Goal: Task Accomplishment & Management: Complete application form

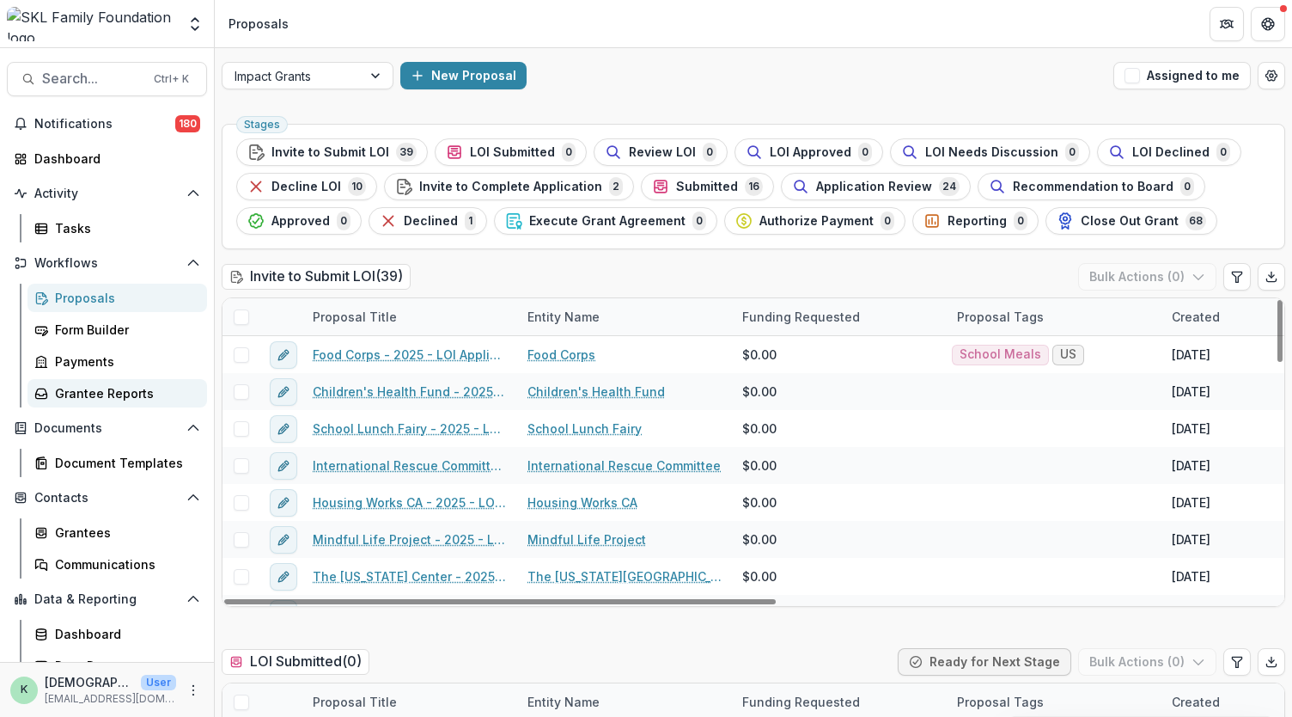
click at [127, 388] on div "Grantee Reports" at bounding box center [124, 393] width 138 height 18
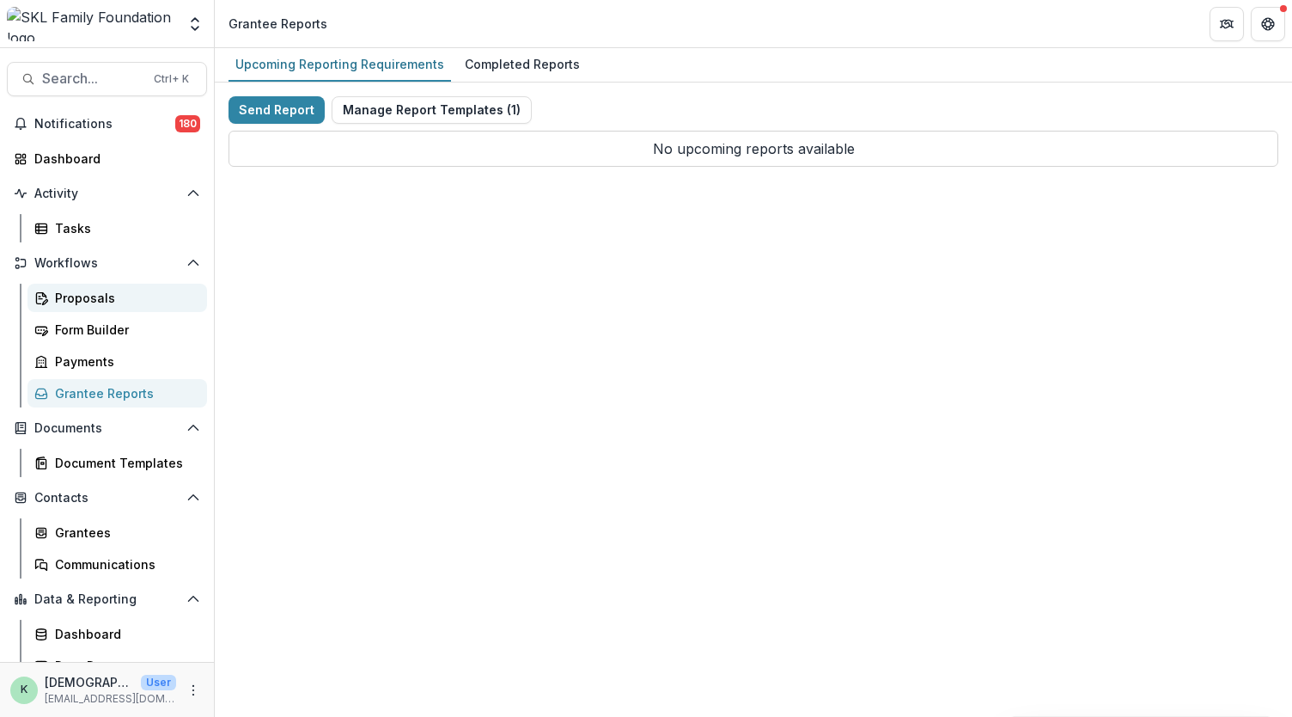
click at [91, 296] on div "Proposals" at bounding box center [124, 298] width 138 height 18
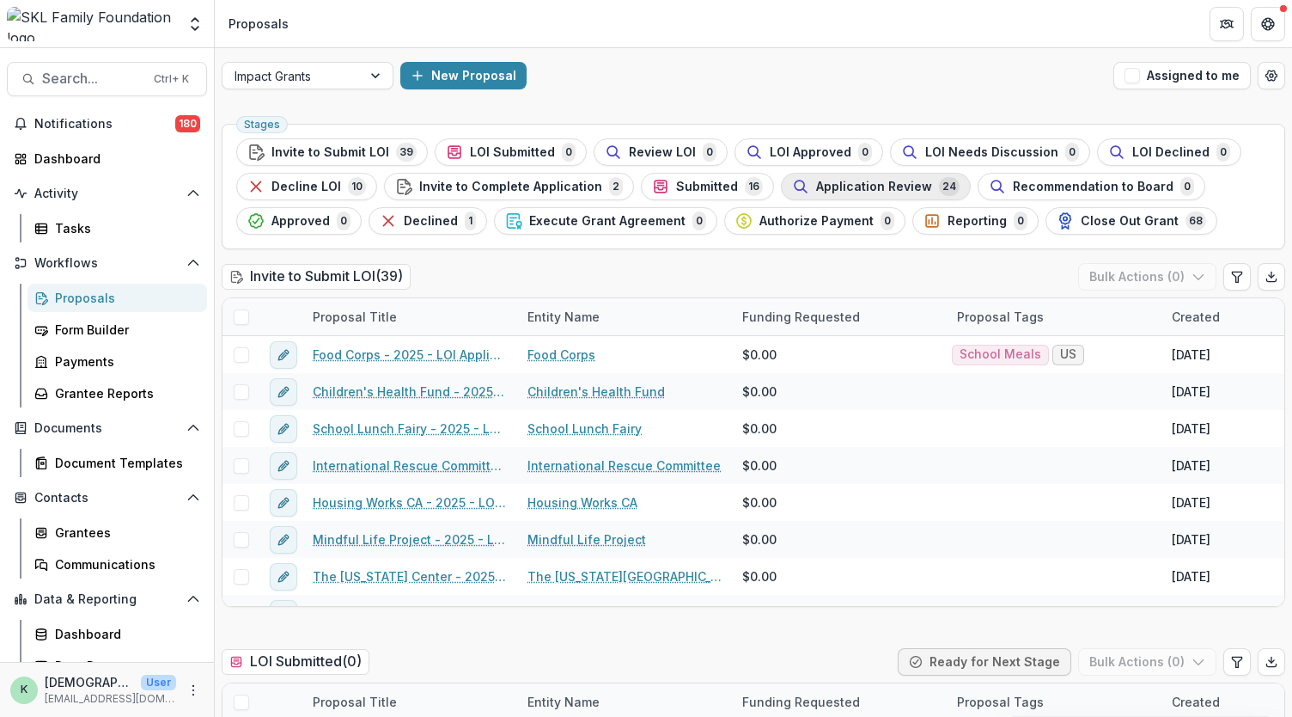
click at [842, 182] on span "Application Review" at bounding box center [874, 187] width 116 height 15
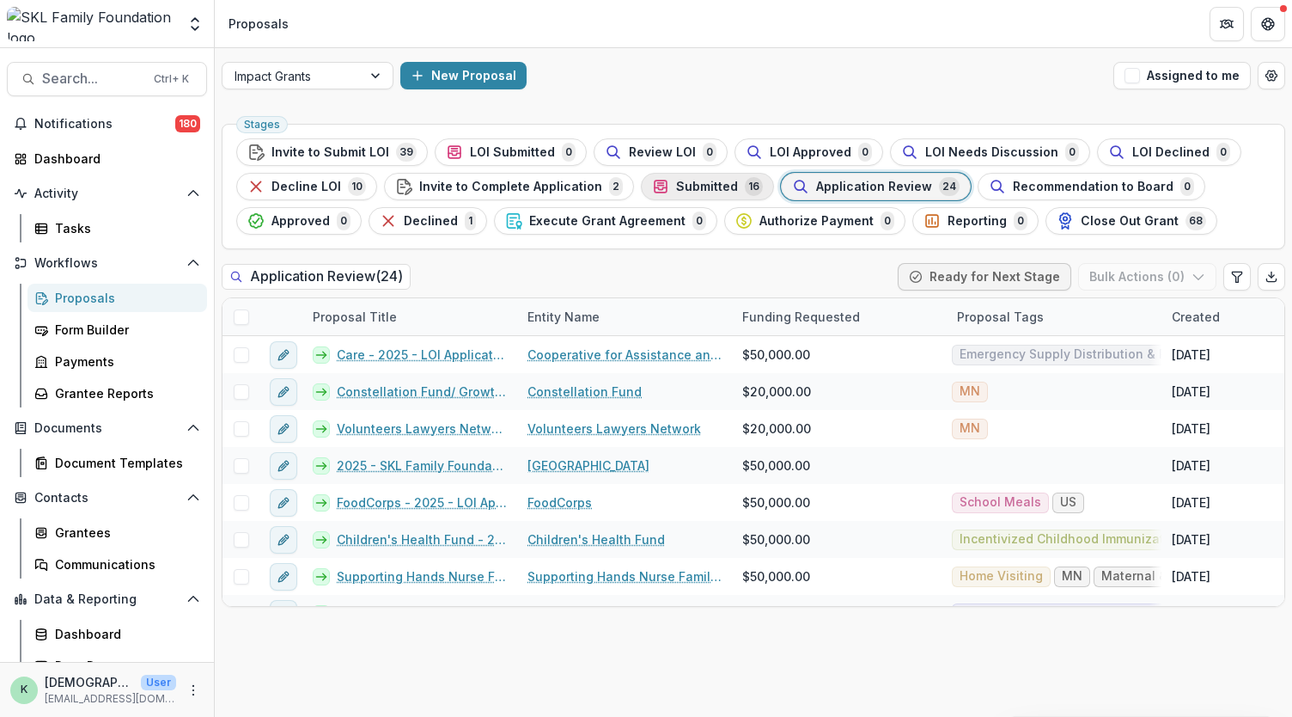
click at [676, 192] on span "Submitted" at bounding box center [707, 187] width 62 height 15
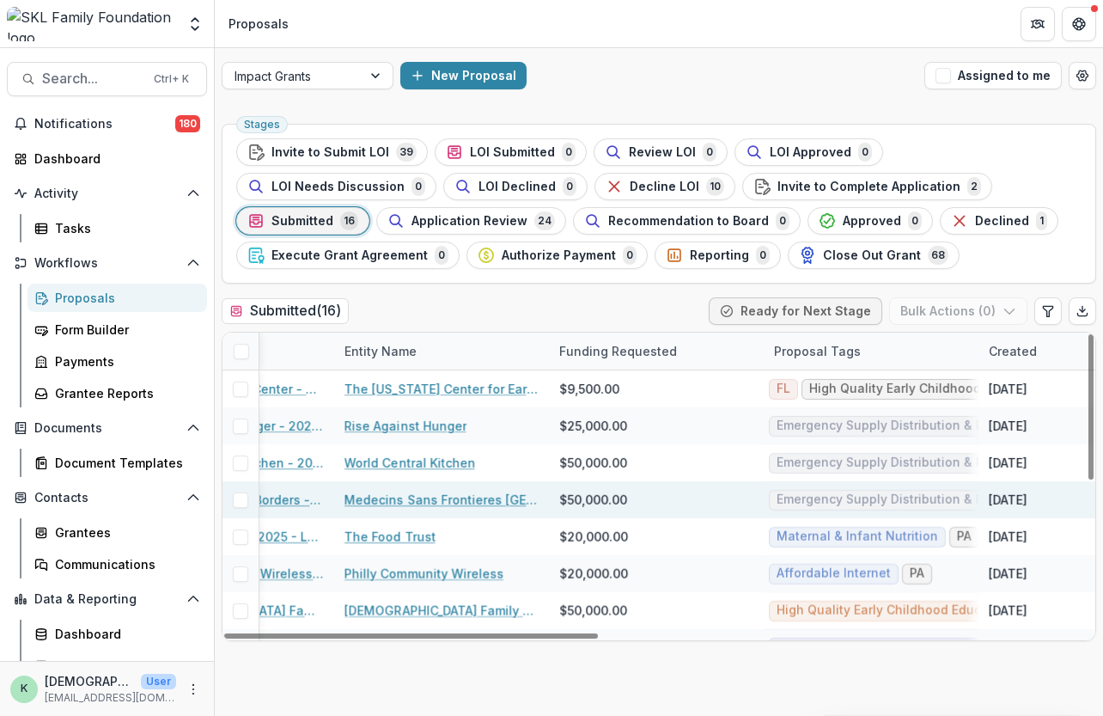
scroll to position [0, 338]
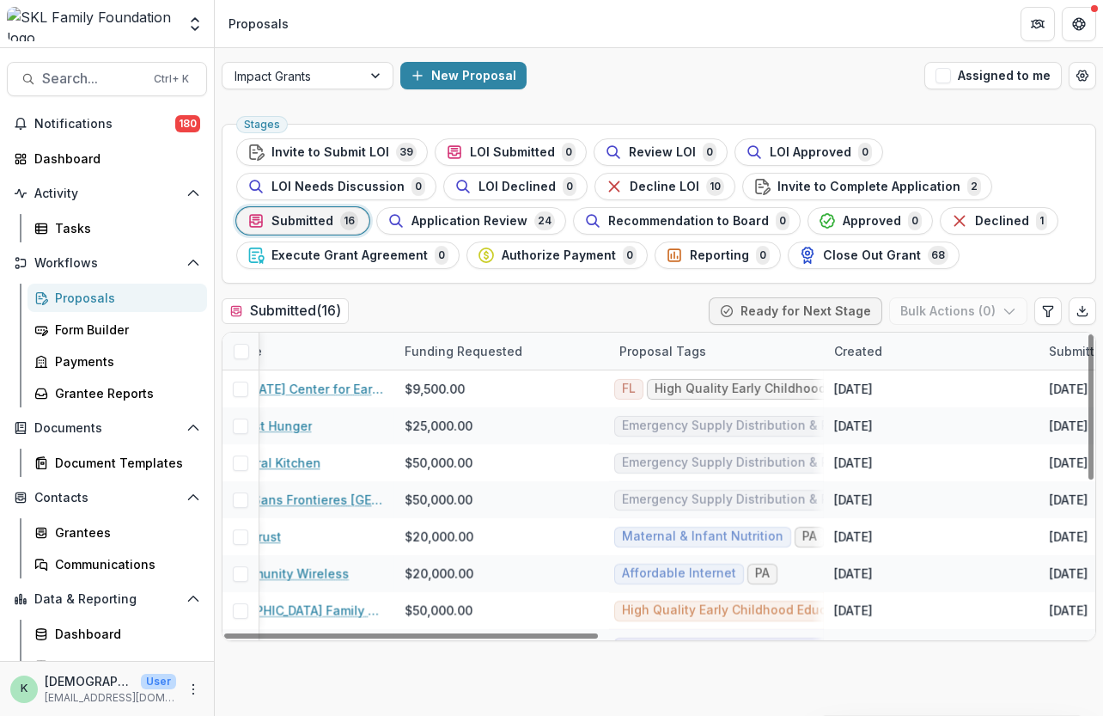
click at [661, 345] on div "Proposal Tags" at bounding box center [662, 351] width 107 height 18
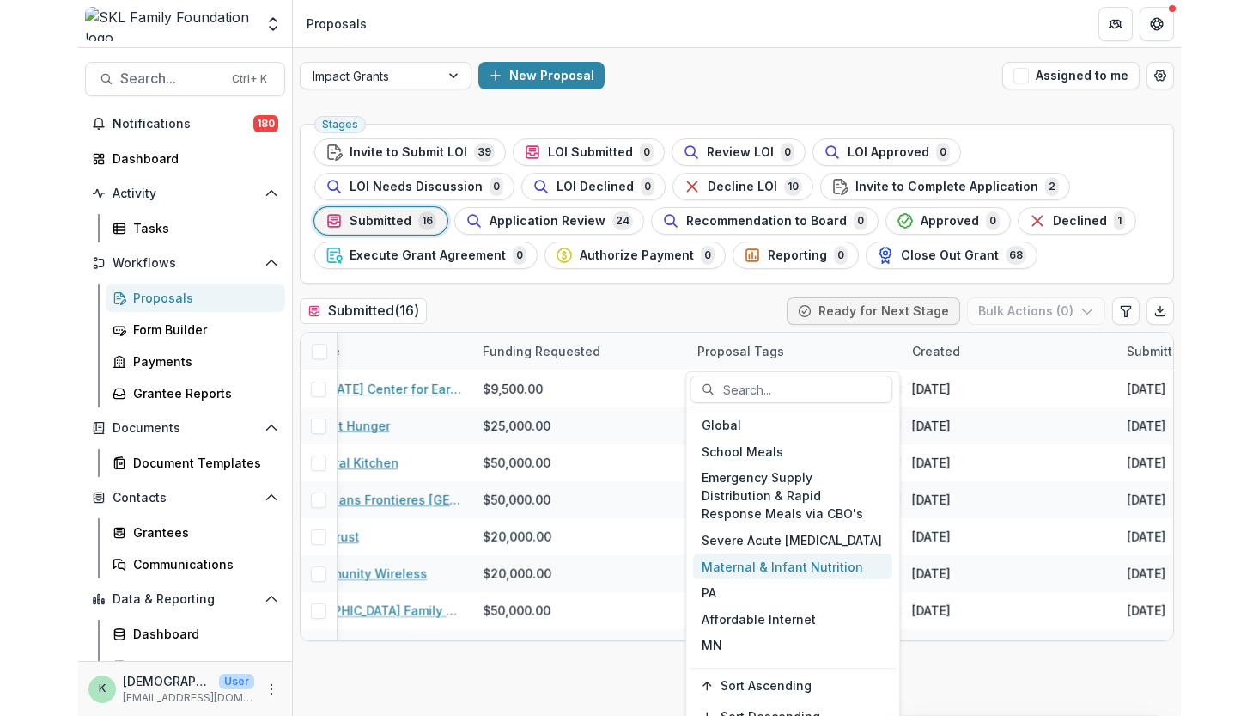
scroll to position [234, 0]
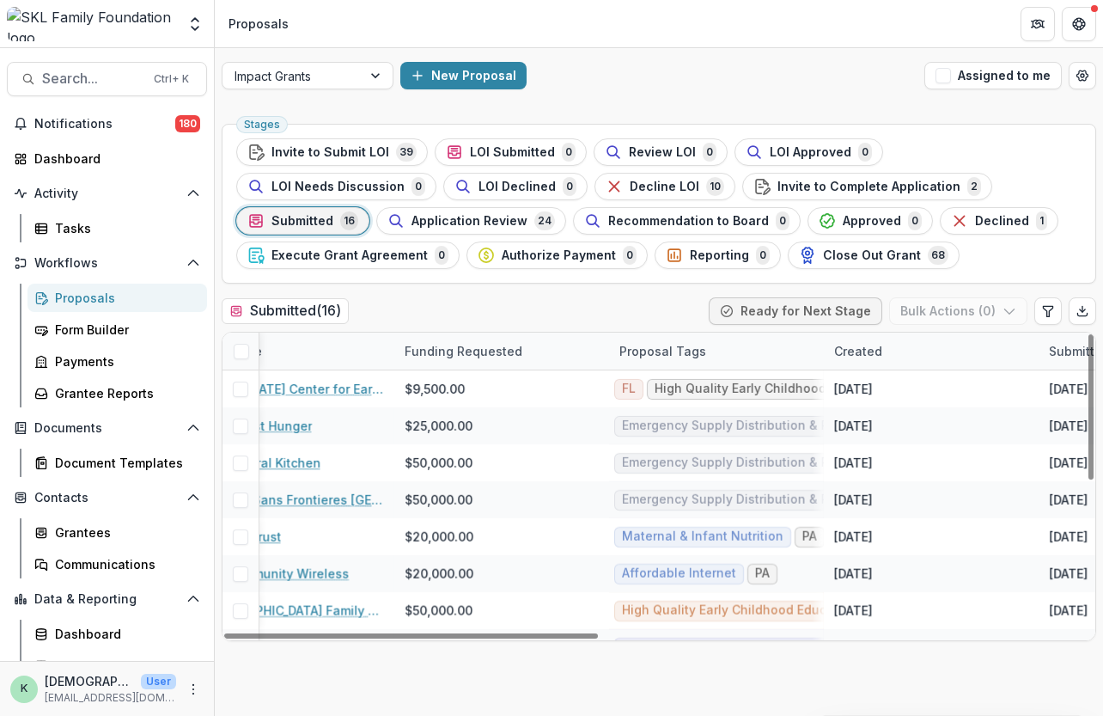
click at [1029, 219] on ul "Stages Invite to Submit LOI 39 LOI Submitted 0 Review LOI 0 LOI Approved 0 LOI …" at bounding box center [658, 203] width 845 height 131
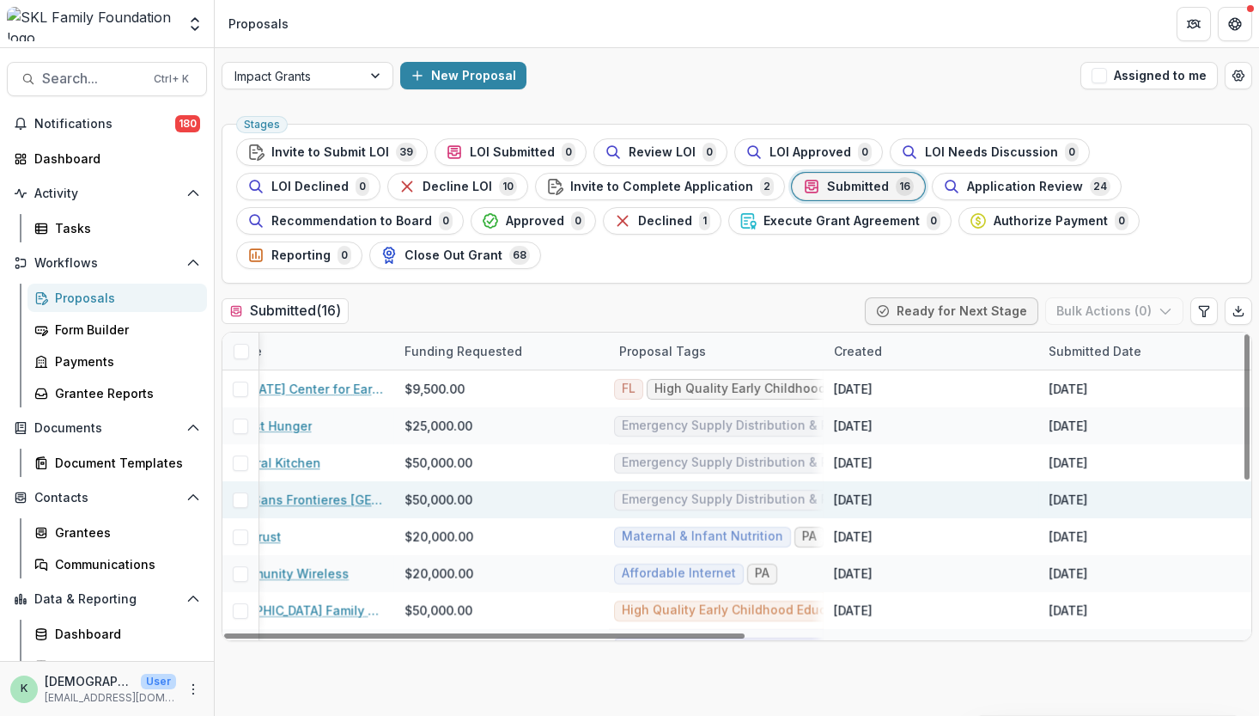
scroll to position [0, 0]
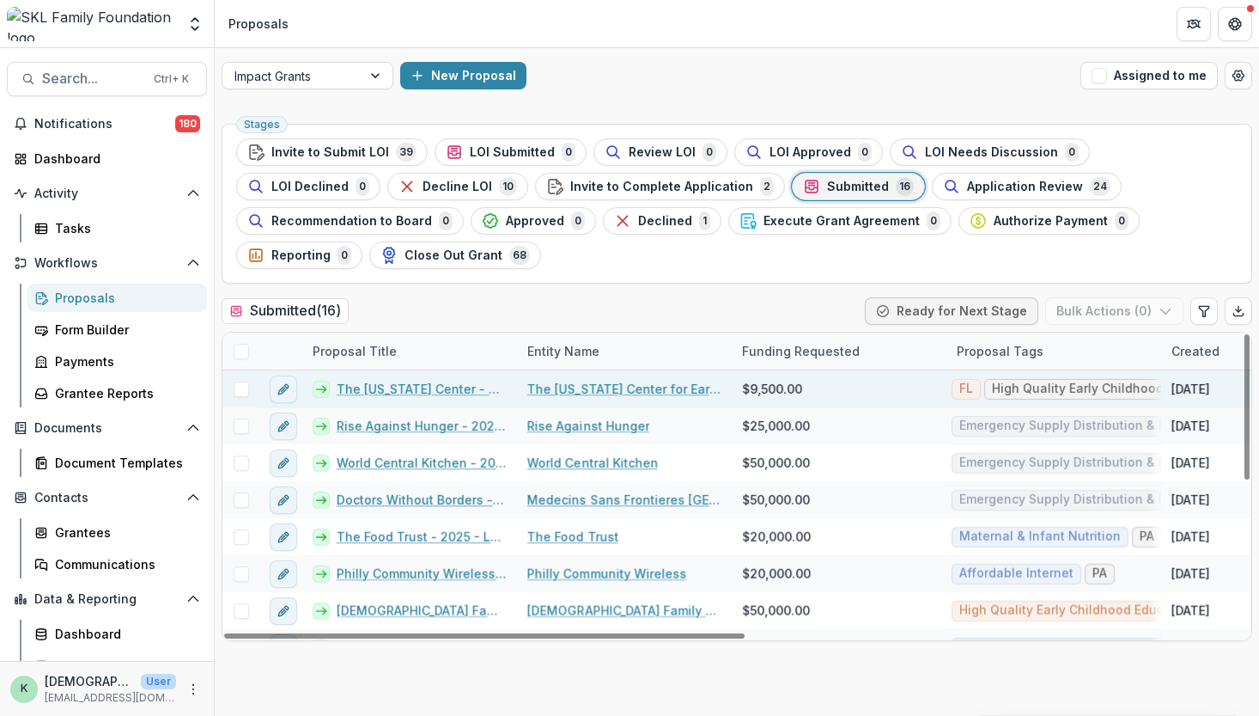
click at [423, 380] on link "The [US_STATE] Center - 2025 - LOI Application" at bounding box center [422, 389] width 170 height 18
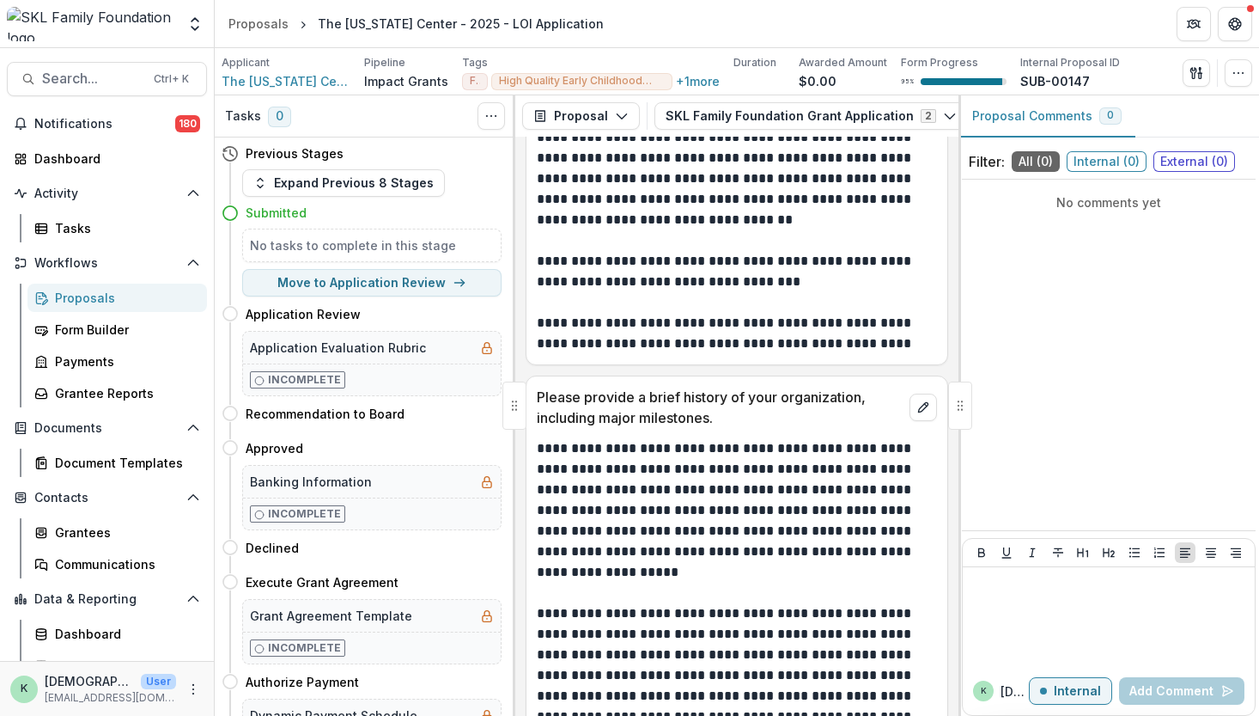
scroll to position [1123, 0]
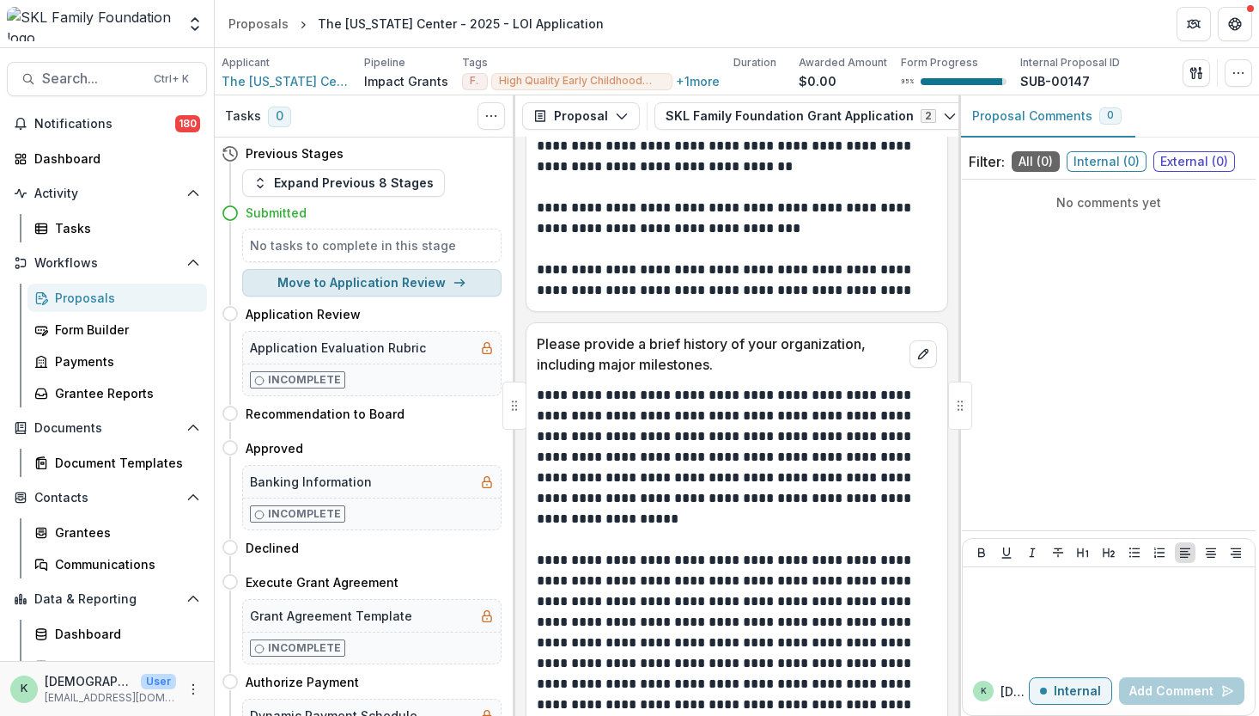
click at [363, 292] on button "Move to Application Review" at bounding box center [371, 282] width 259 height 27
select select "**********"
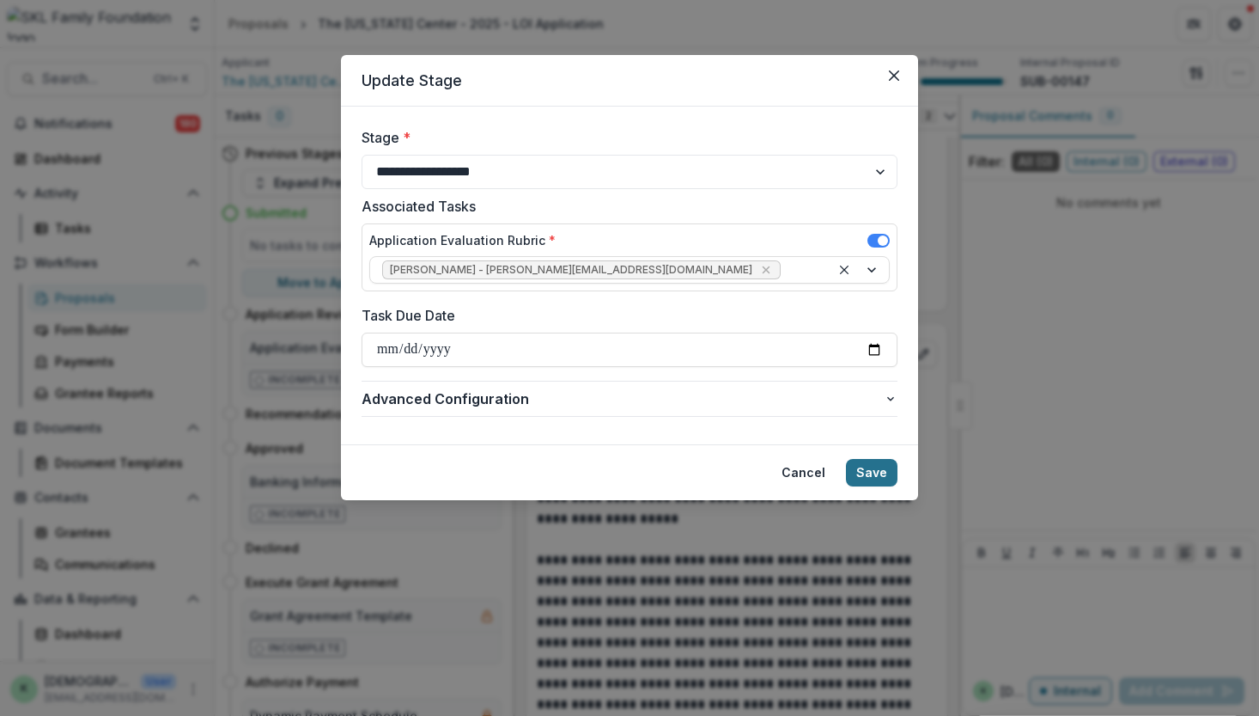
click at [893, 463] on button "Save" at bounding box center [872, 472] width 52 height 27
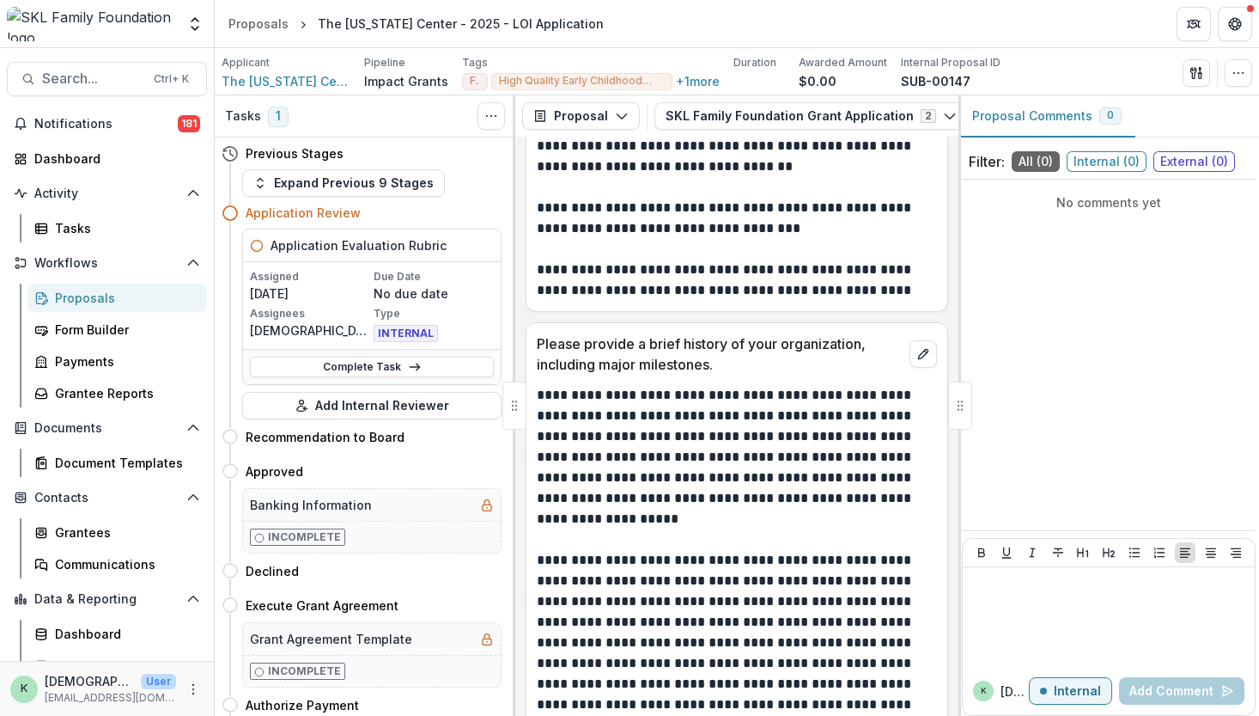
scroll to position [1157, 0]
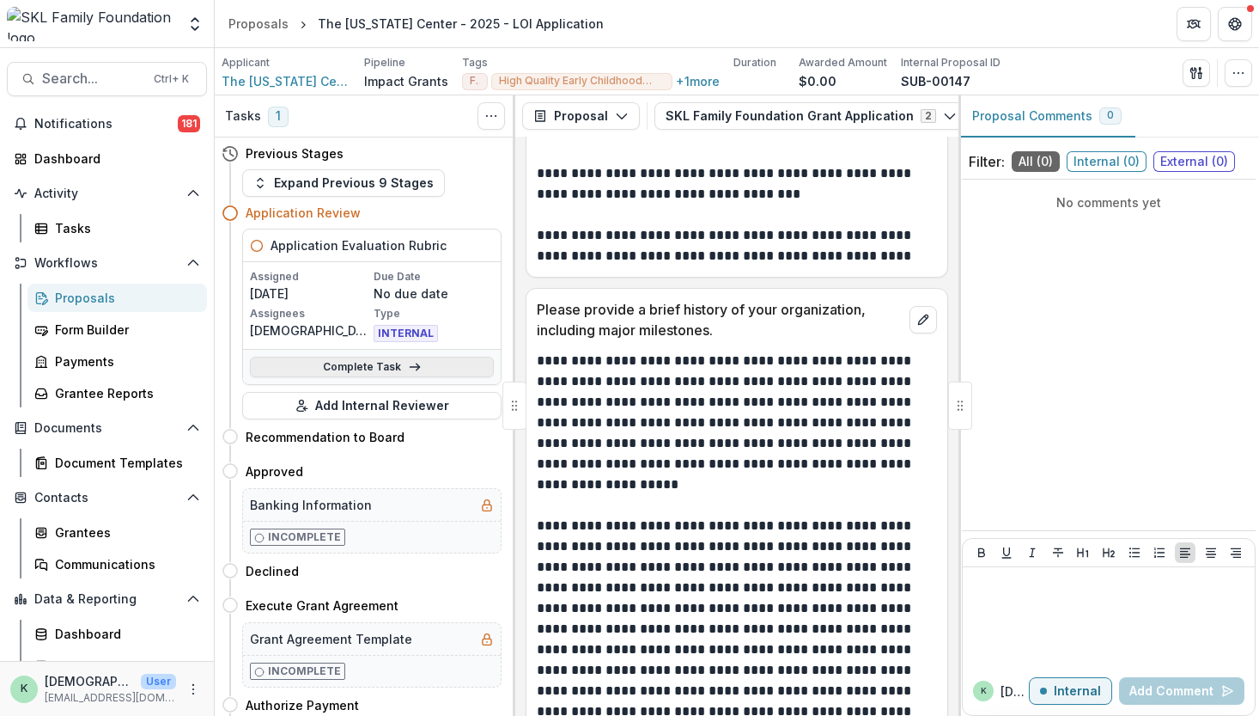
click at [382, 366] on link "Complete Task" at bounding box center [372, 367] width 244 height 21
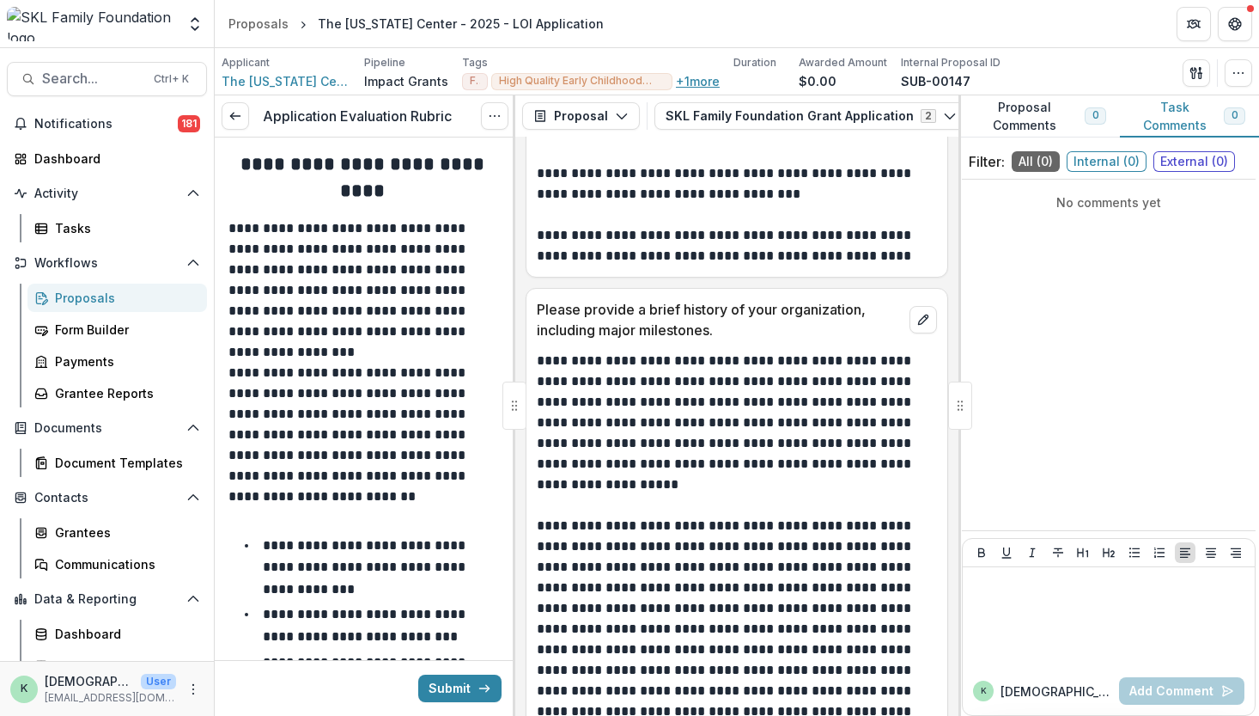
click at [689, 81] on button "+ 1 more" at bounding box center [698, 81] width 44 height 15
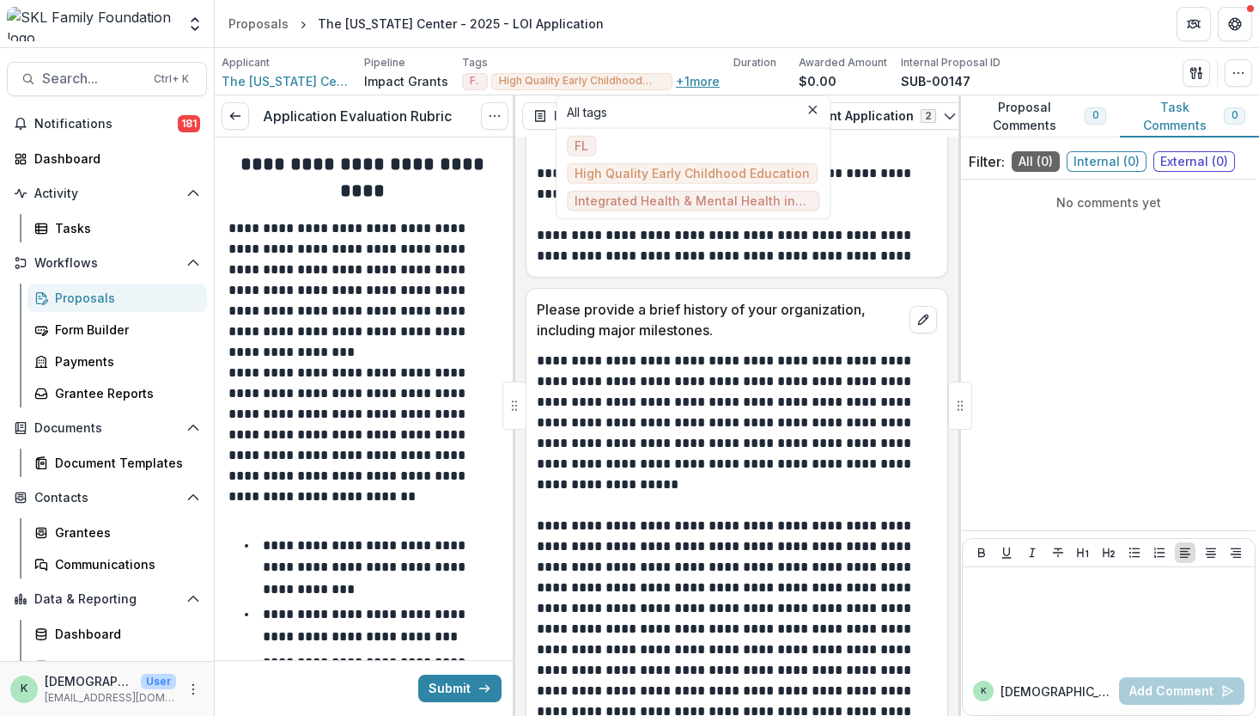
click at [689, 81] on button "+ 1 more" at bounding box center [698, 81] width 44 height 15
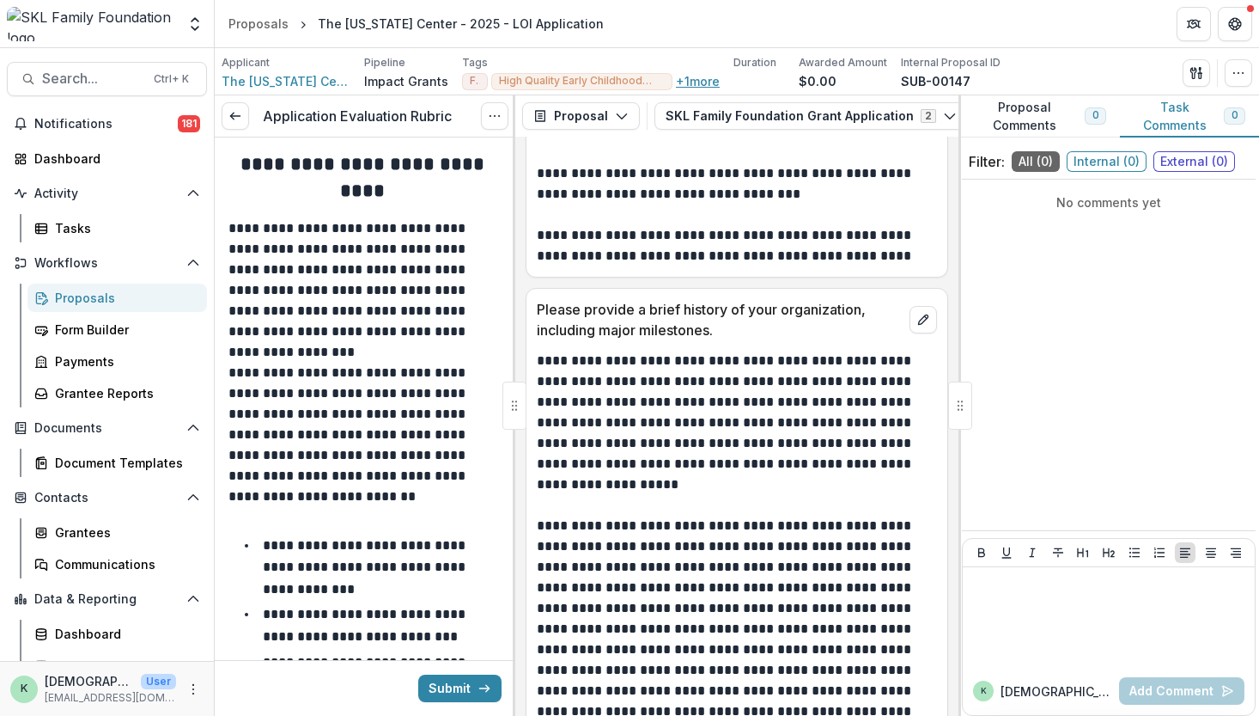
click at [681, 82] on button "+ 1 more" at bounding box center [698, 81] width 44 height 15
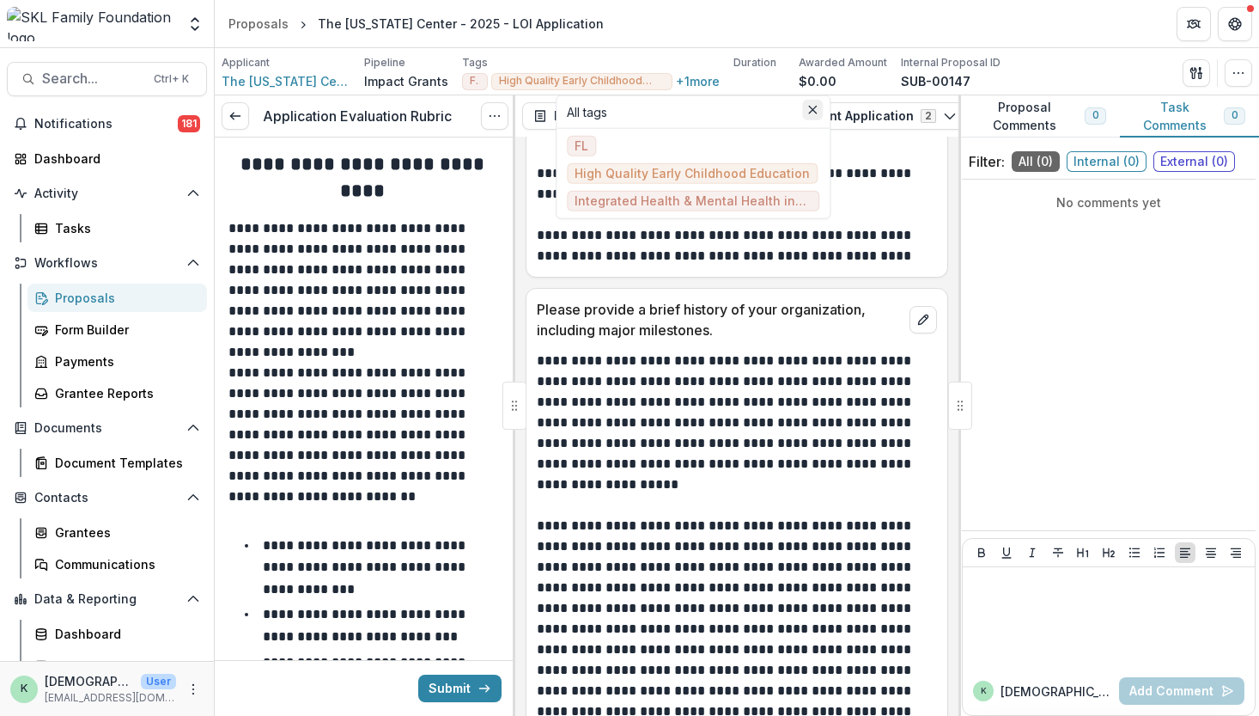
click at [809, 107] on icon "Close" at bounding box center [812, 110] width 9 height 9
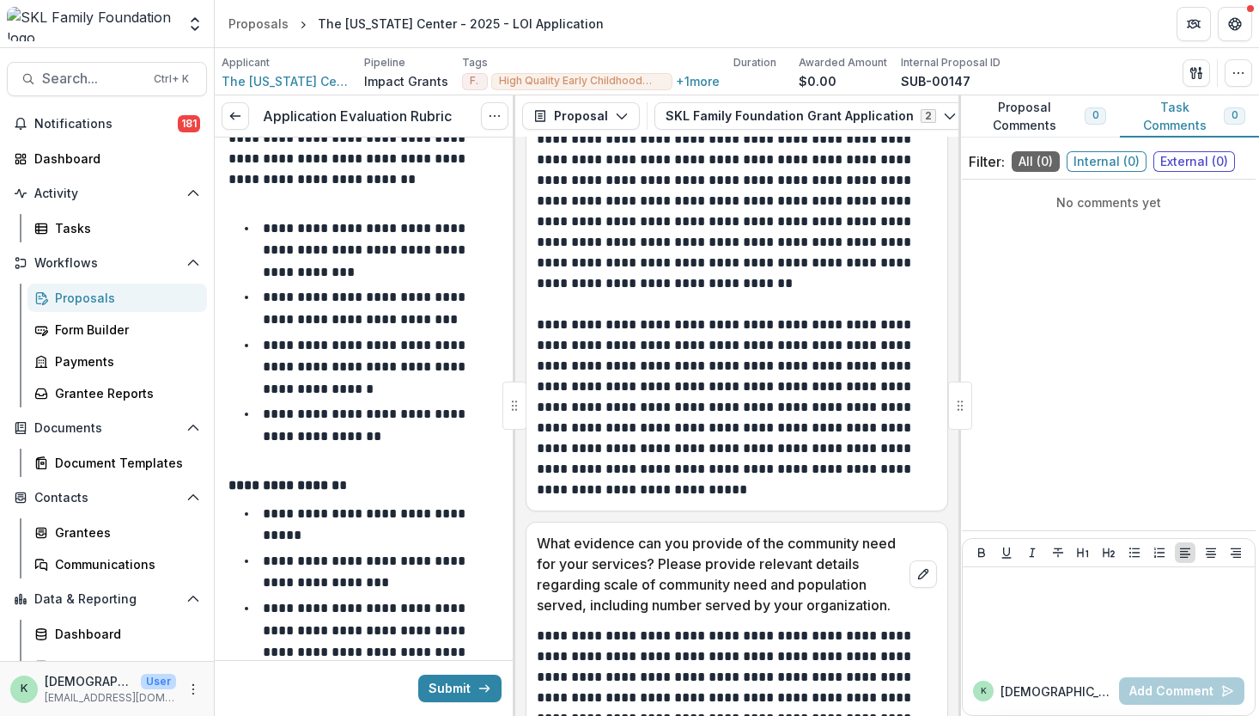
scroll to position [5513, 0]
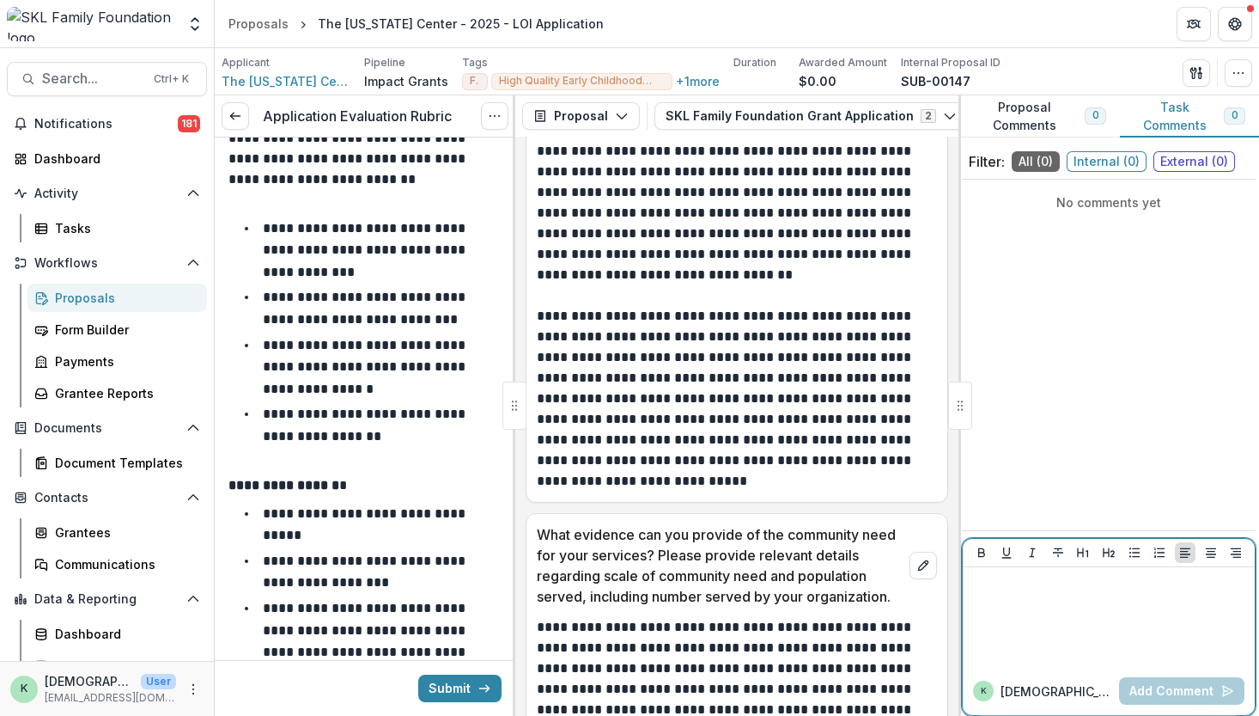
click at [1044, 598] on div at bounding box center [1109, 617] width 278 height 86
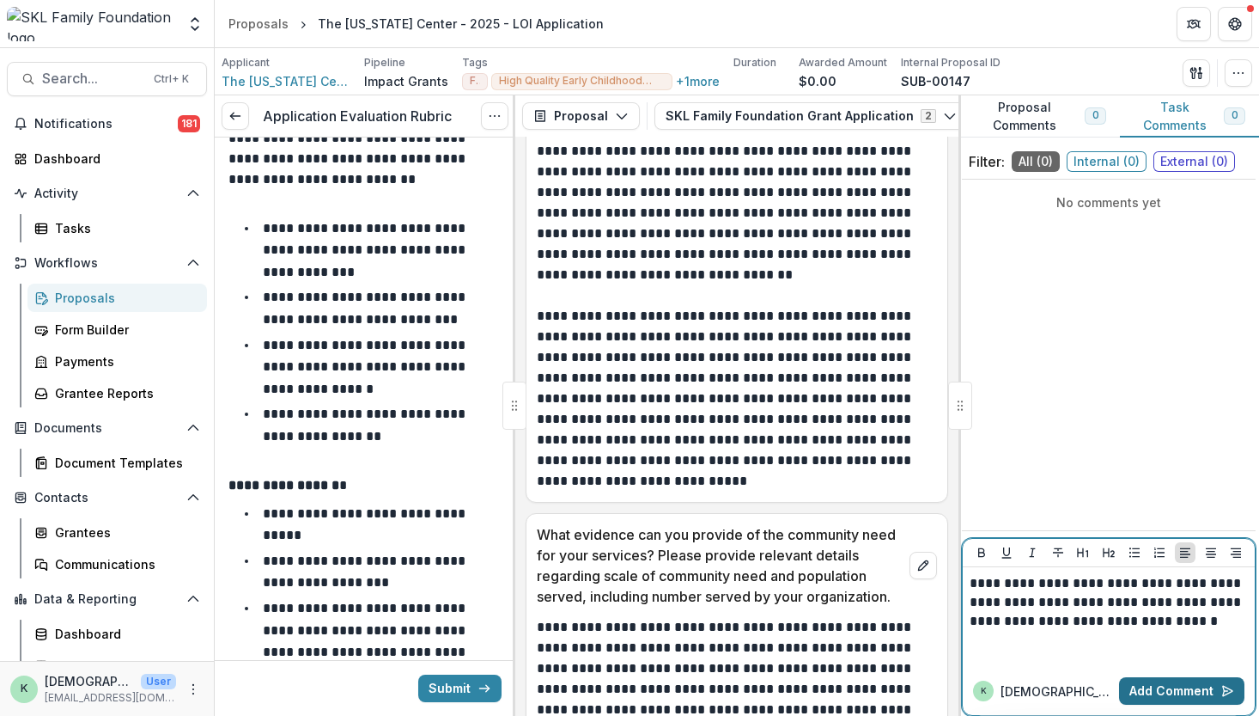
click at [1193, 696] on button "Add Comment" at bounding box center [1181, 690] width 125 height 27
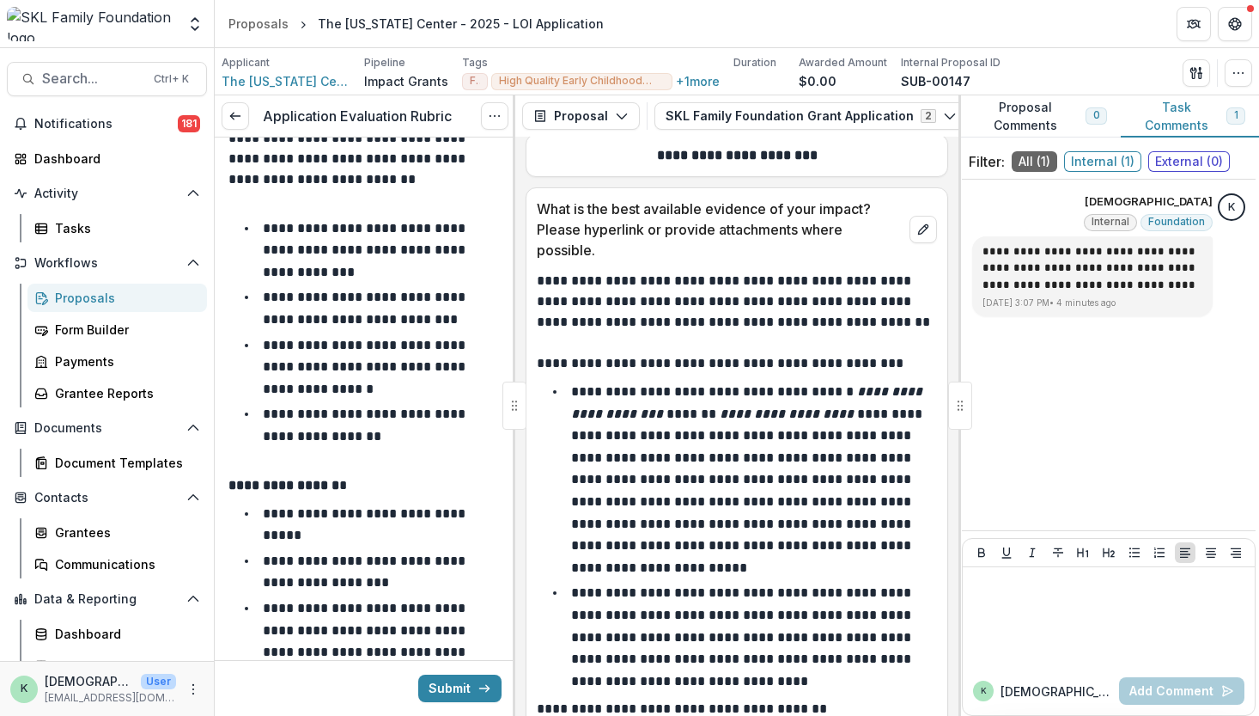
scroll to position [11097, 0]
click at [622, 571] on p "**********" at bounding box center [748, 478] width 355 height 189
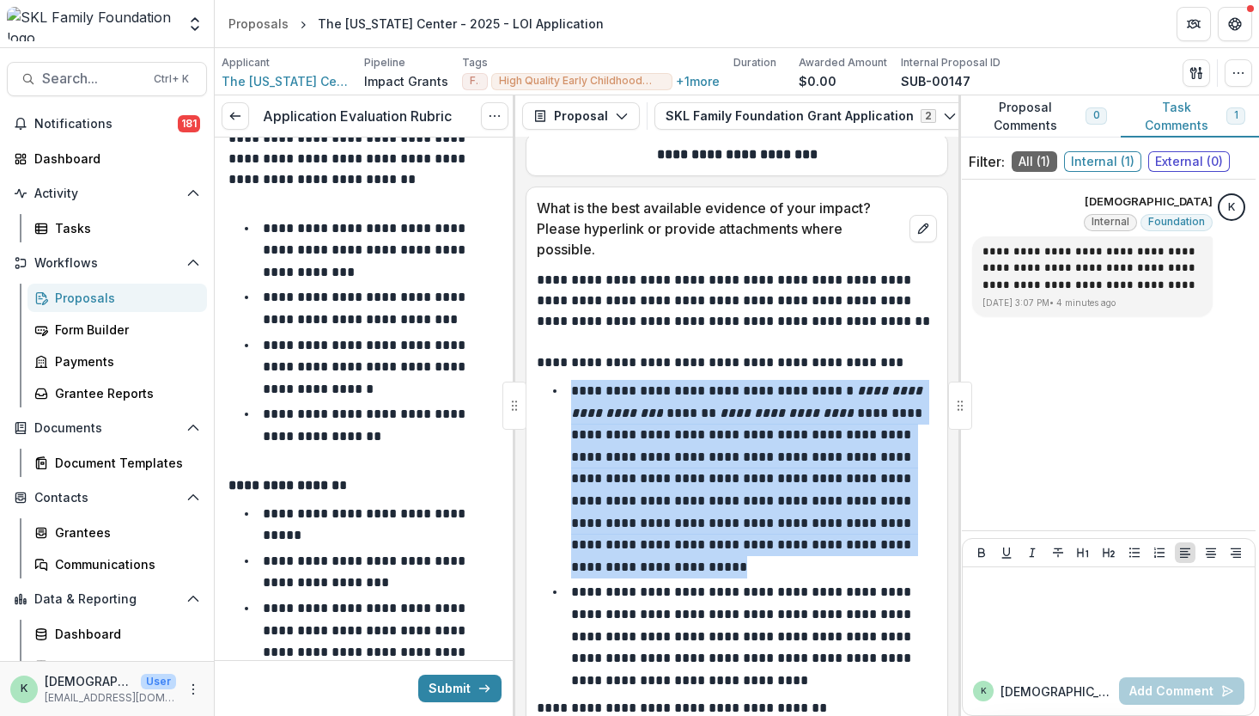
drag, startPoint x: 637, startPoint y: 576, endPoint x: 573, endPoint y: 370, distance: 215.8
click at [573, 380] on li "**********" at bounding box center [748, 479] width 380 height 198
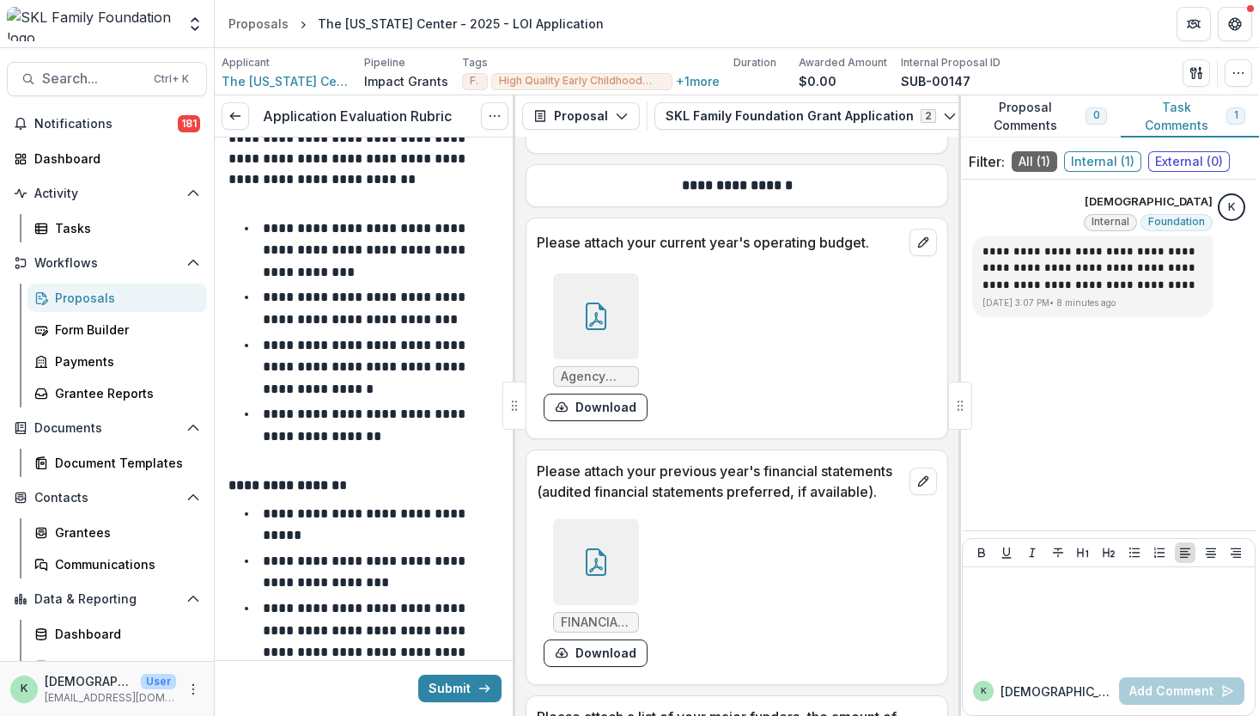
scroll to position [21655, 0]
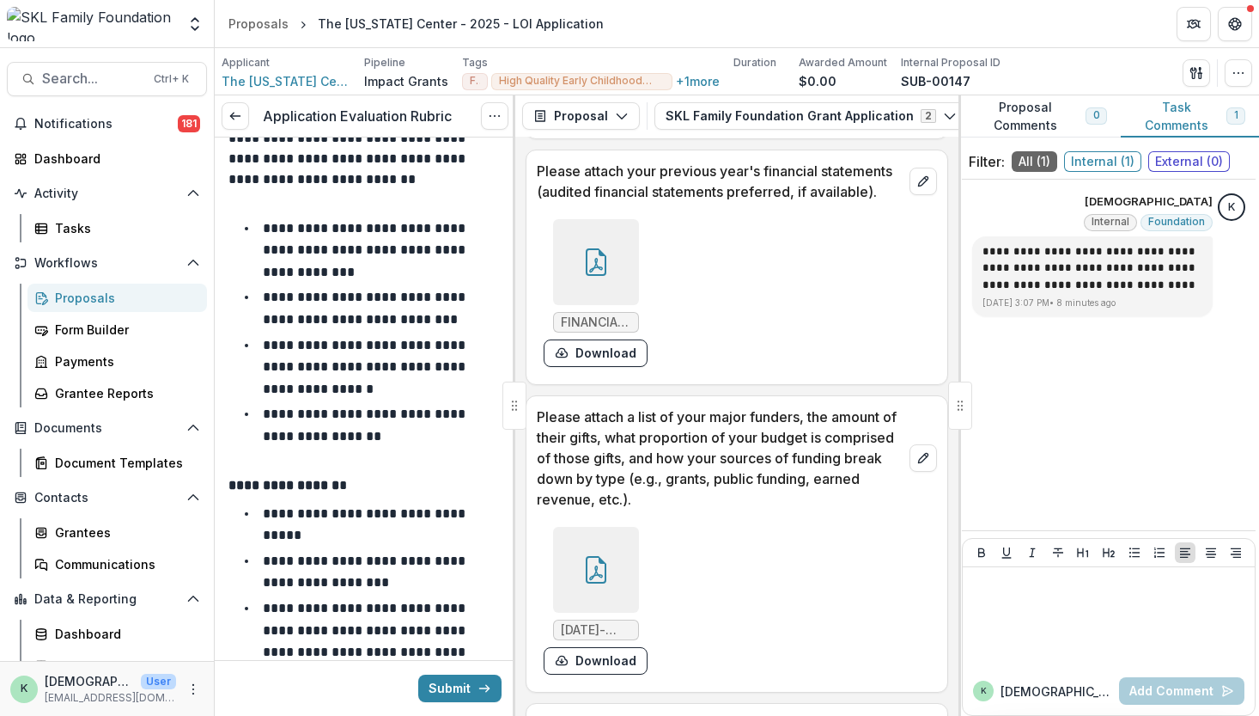
click at [585, 563] on icon at bounding box center [595, 569] width 27 height 27
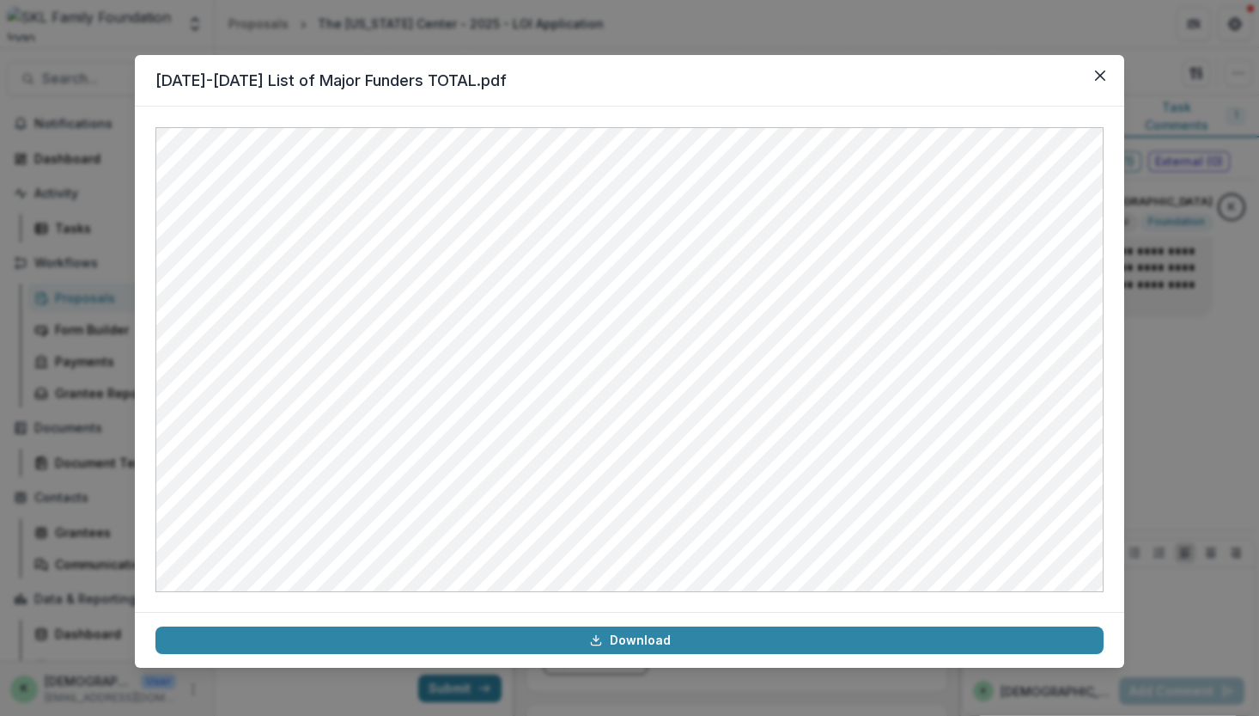
click at [1185, 462] on div "[DATE]-[DATE] List of Major Funders TOTAL.pdf Download" at bounding box center [629, 358] width 1259 height 716
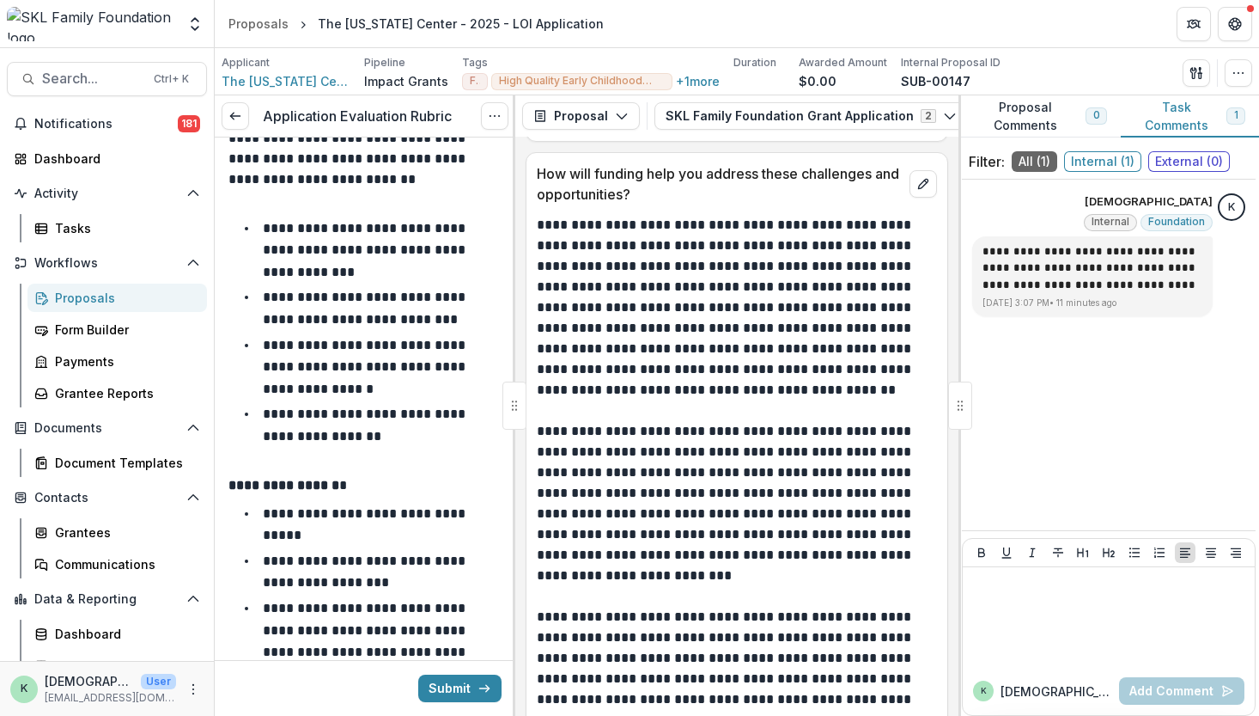
scroll to position [24449, 0]
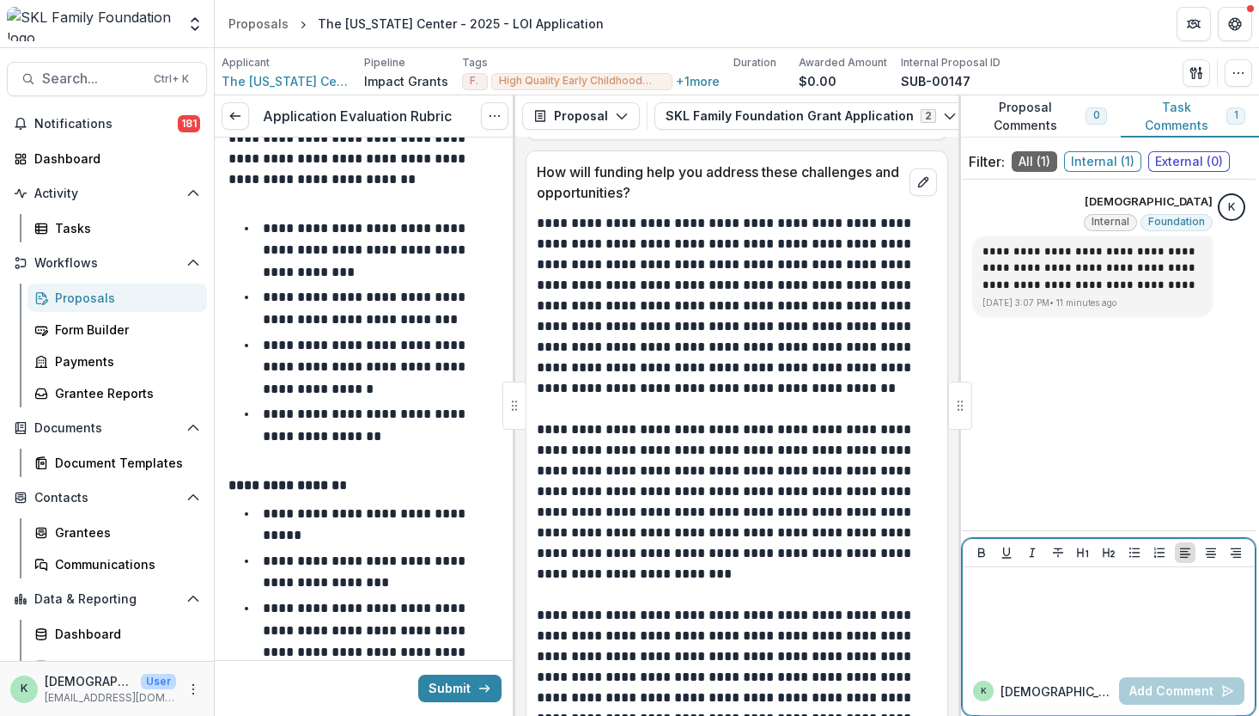
click at [1093, 638] on div at bounding box center [1109, 617] width 278 height 86
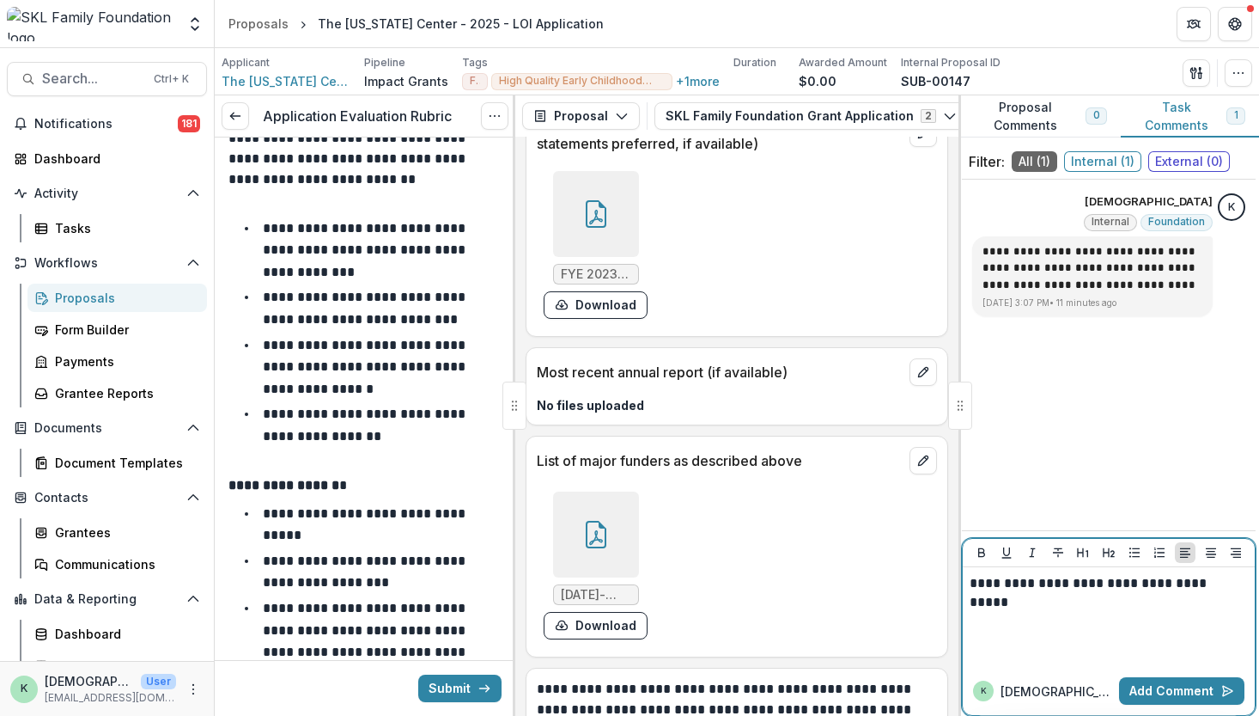
scroll to position [26173, 0]
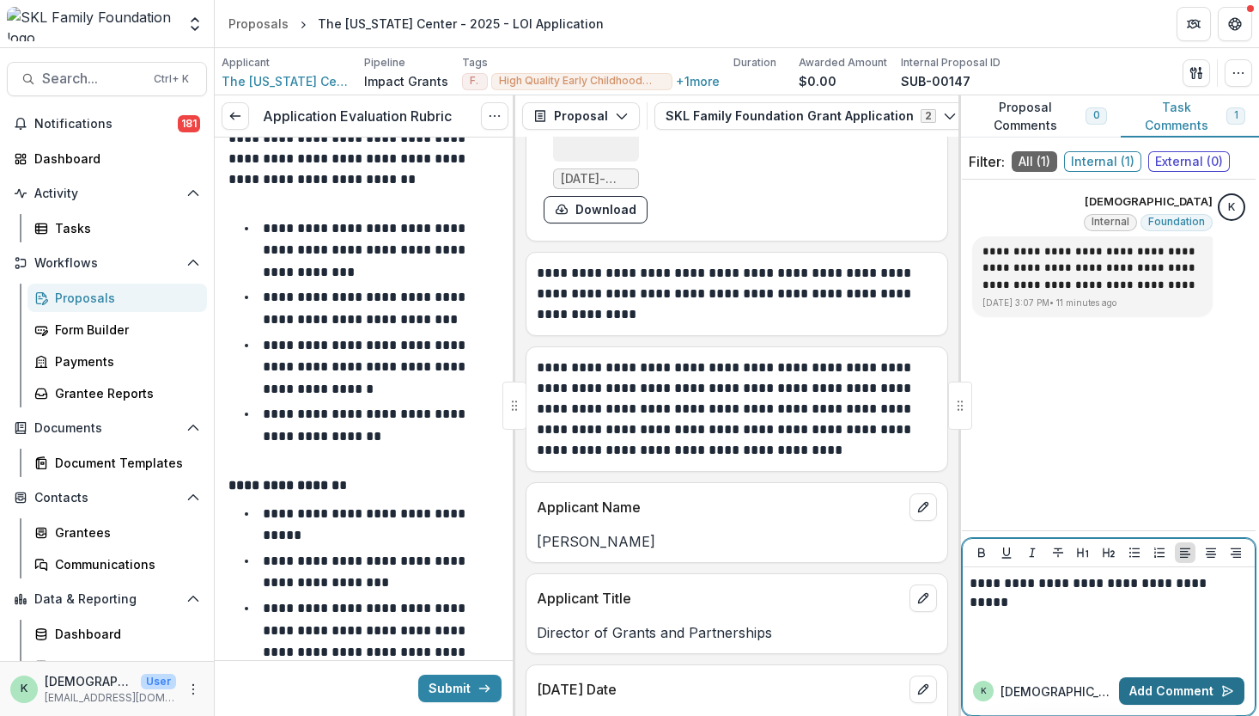
click at [1153, 700] on button "Add Comment" at bounding box center [1181, 690] width 125 height 27
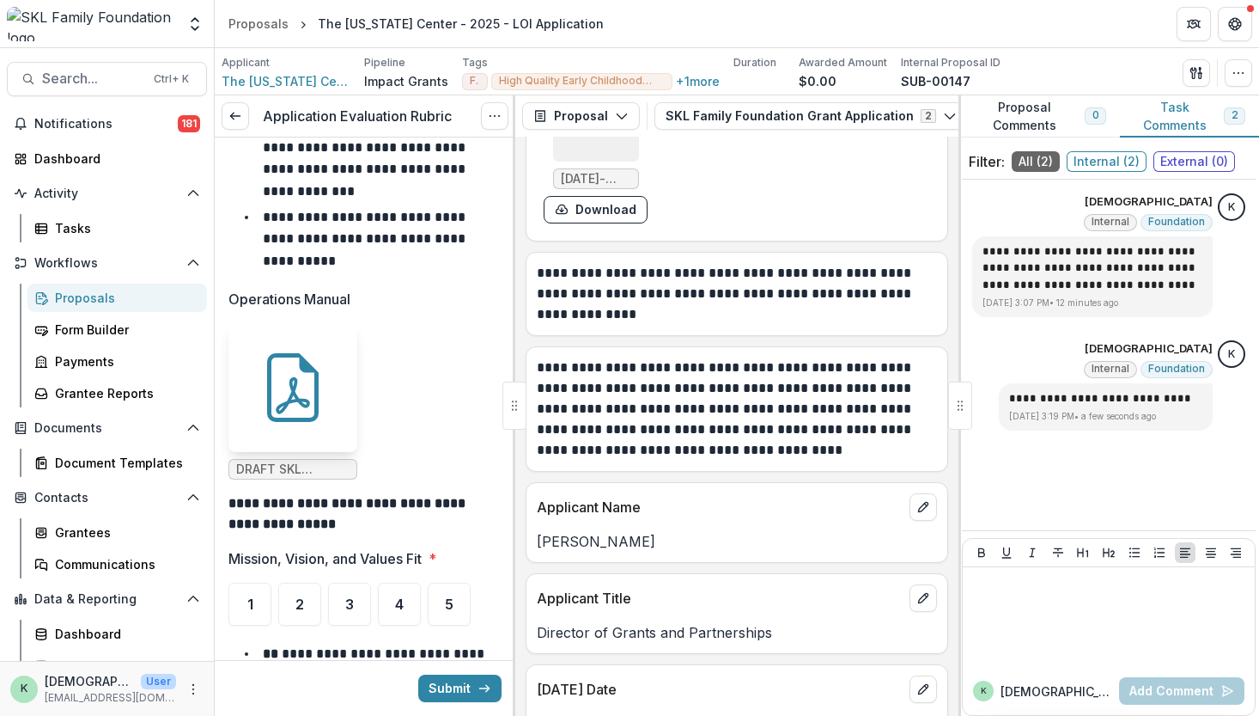
scroll to position [861, 0]
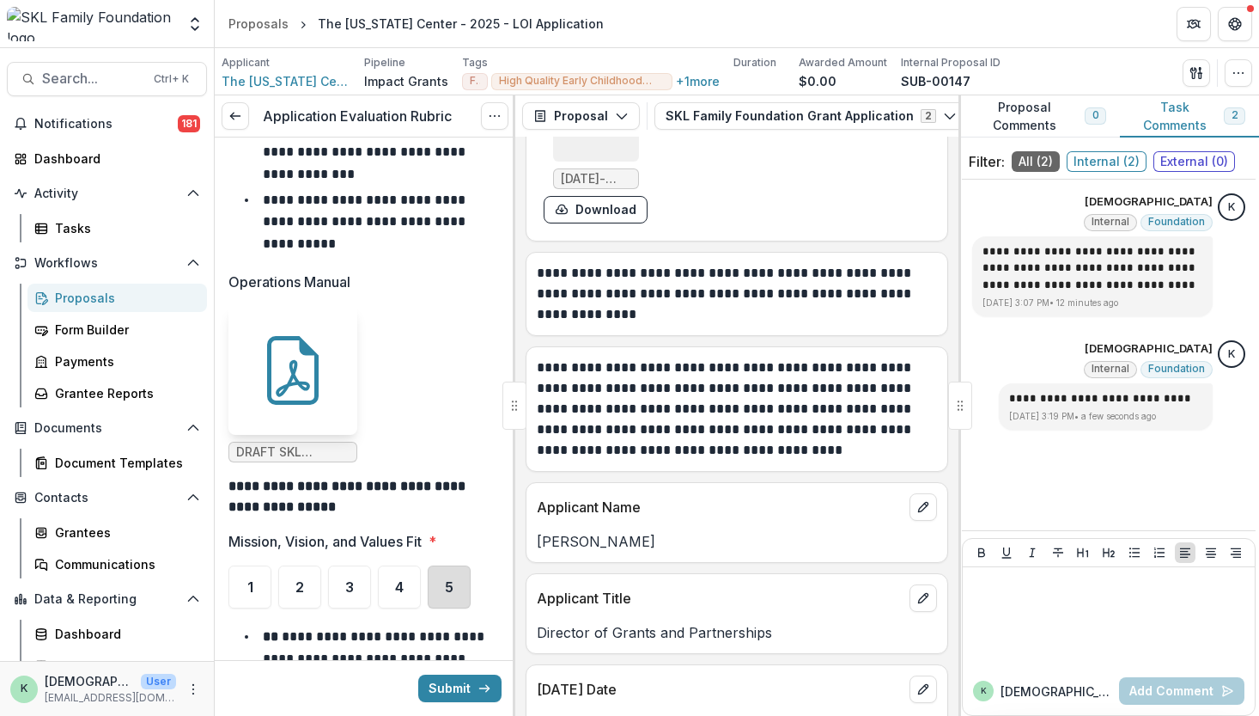
click at [437, 565] on div "5" at bounding box center [449, 586] width 43 height 43
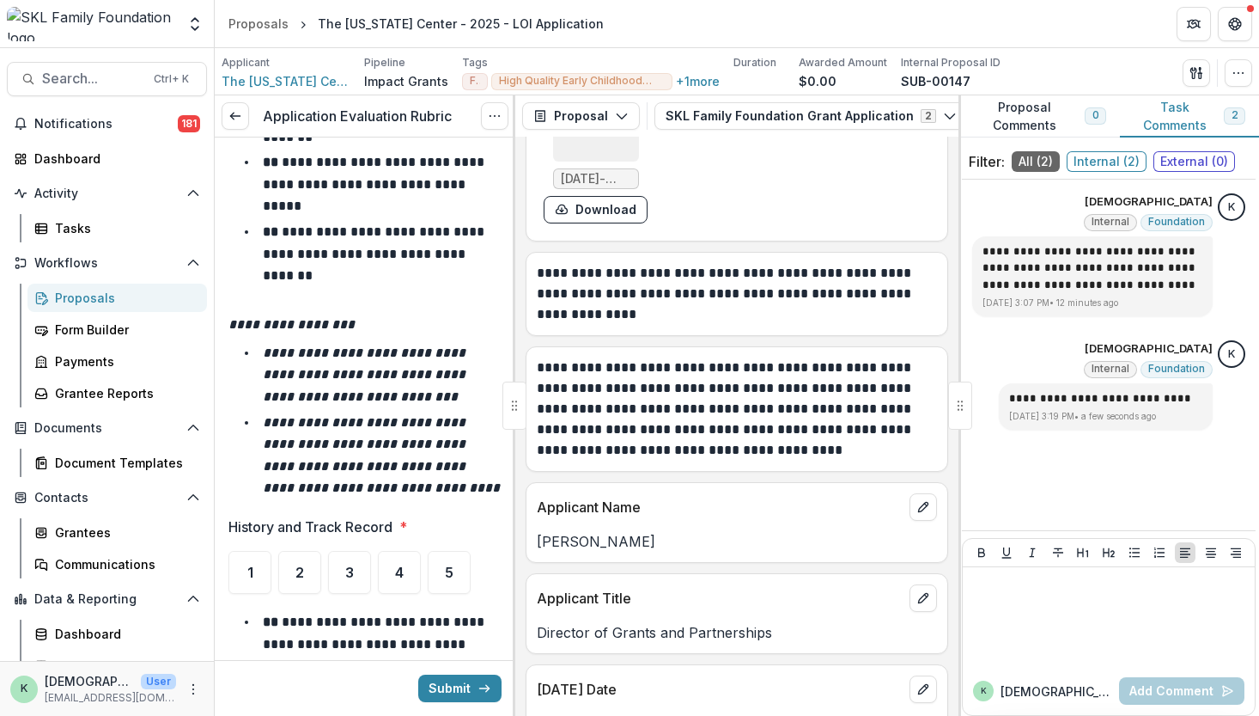
scroll to position [1581, 0]
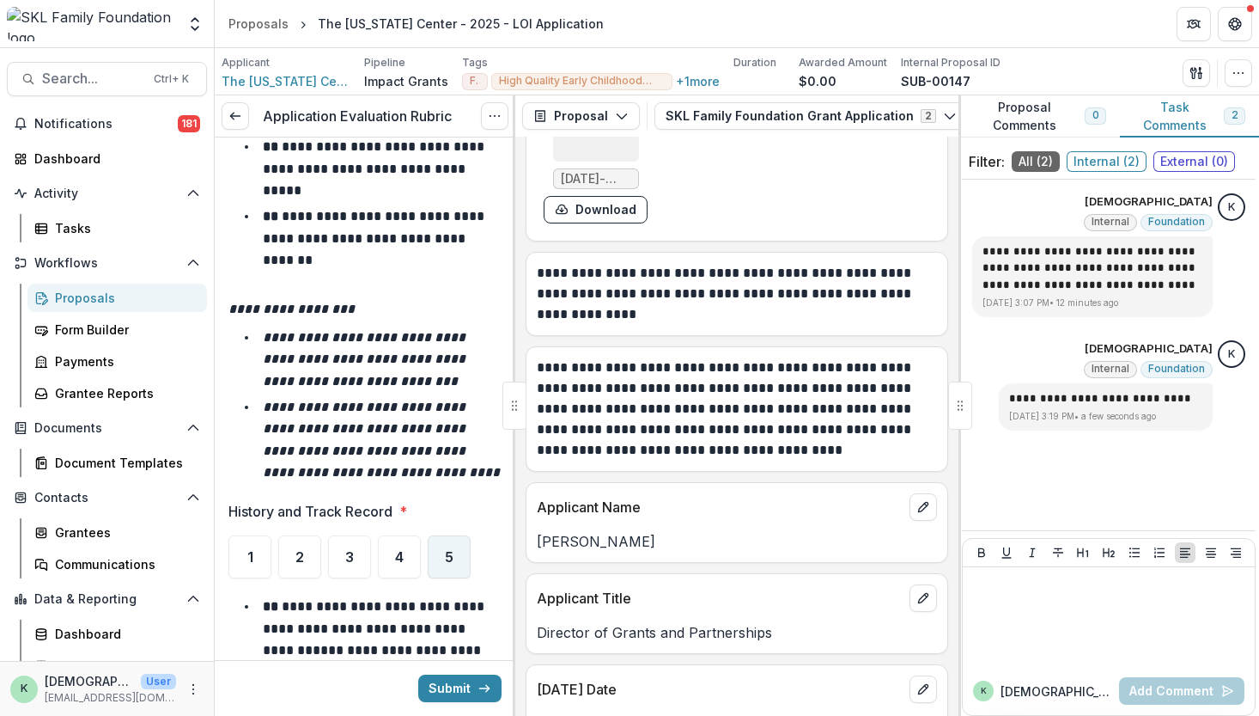
drag, startPoint x: 437, startPoint y: 550, endPoint x: 478, endPoint y: 601, distance: 64.8
click at [478, 601] on li "**********" at bounding box center [375, 661] width 253 height 132
click at [454, 561] on div "5" at bounding box center [449, 556] width 43 height 43
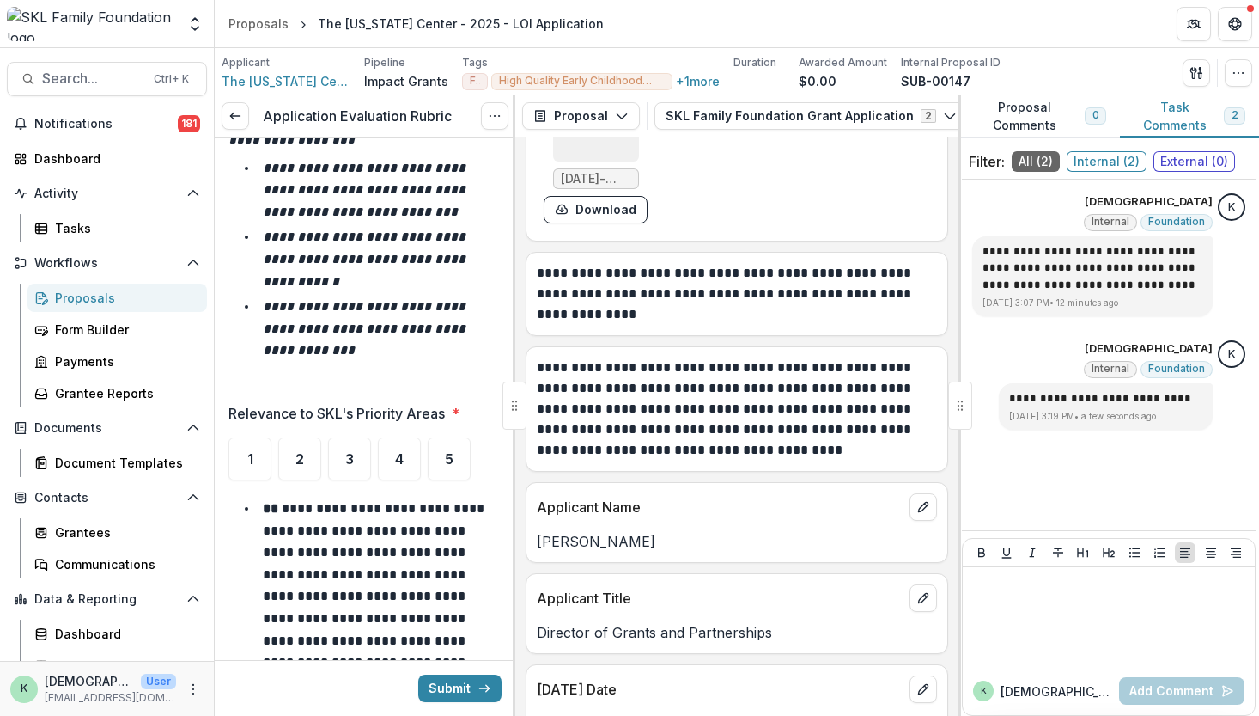
scroll to position [2595, 0]
click at [442, 473] on div "5" at bounding box center [449, 457] width 43 height 43
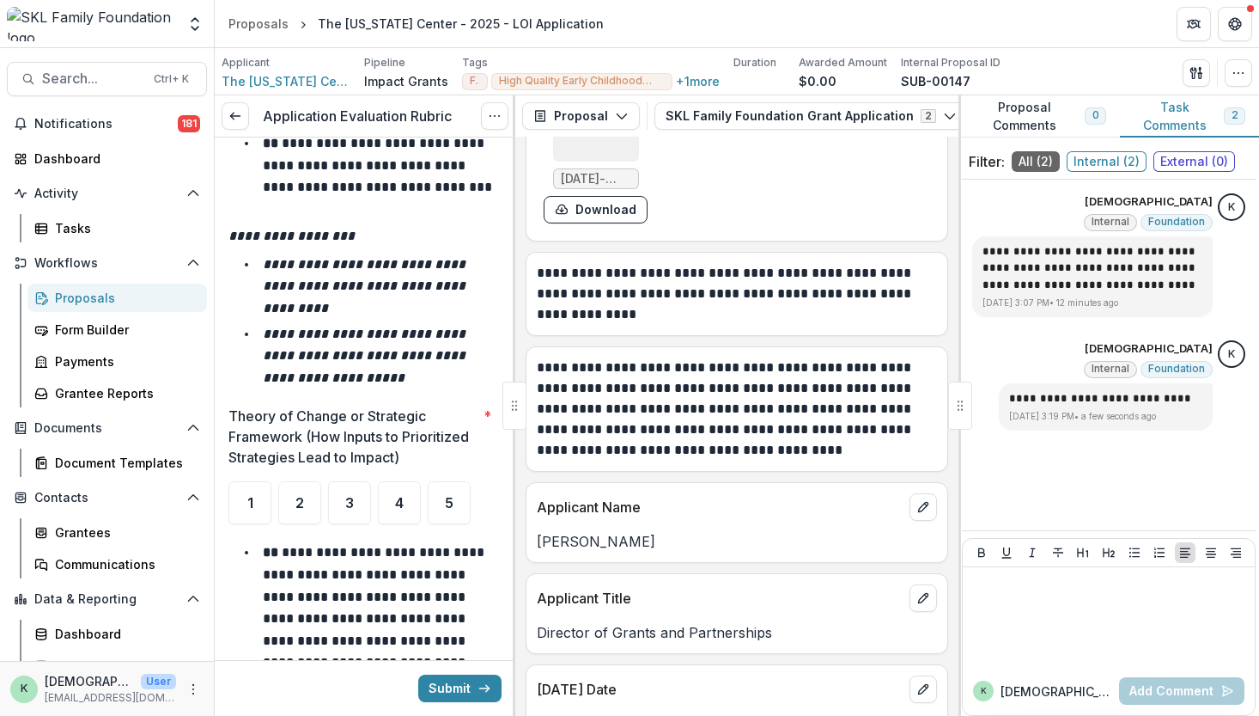
scroll to position [3490, 0]
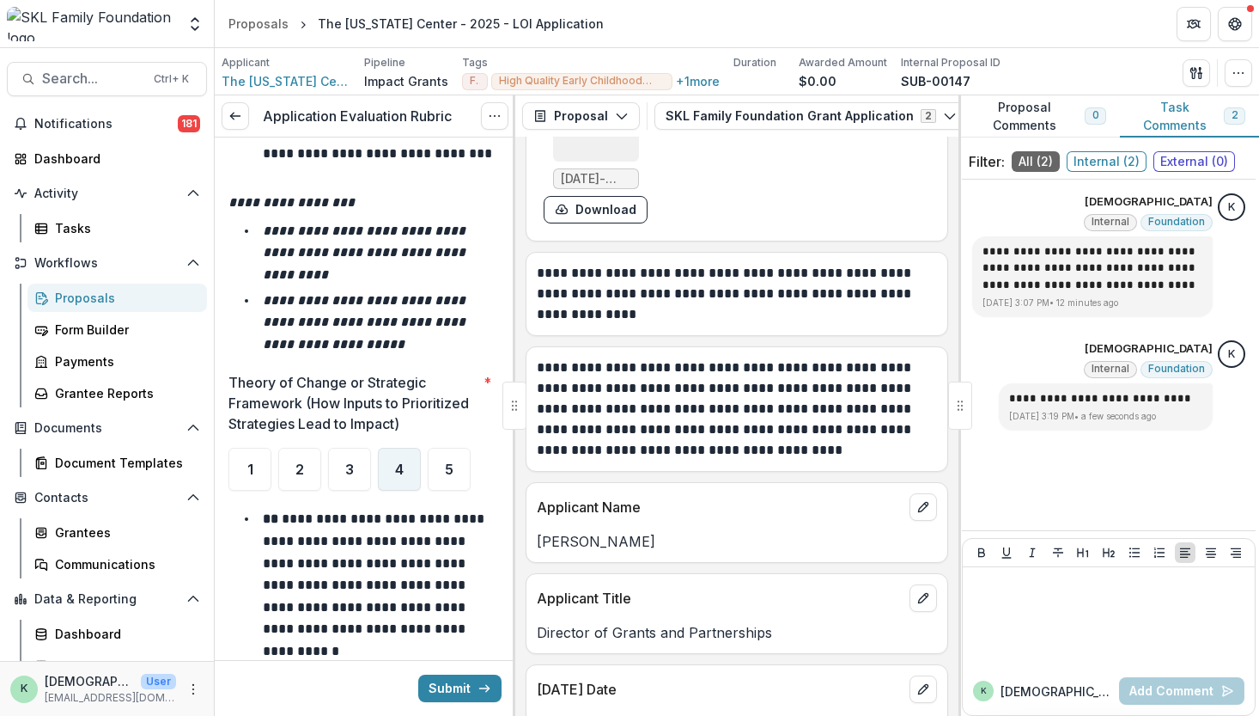
click at [389, 479] on div "4" at bounding box center [399, 469] width 43 height 43
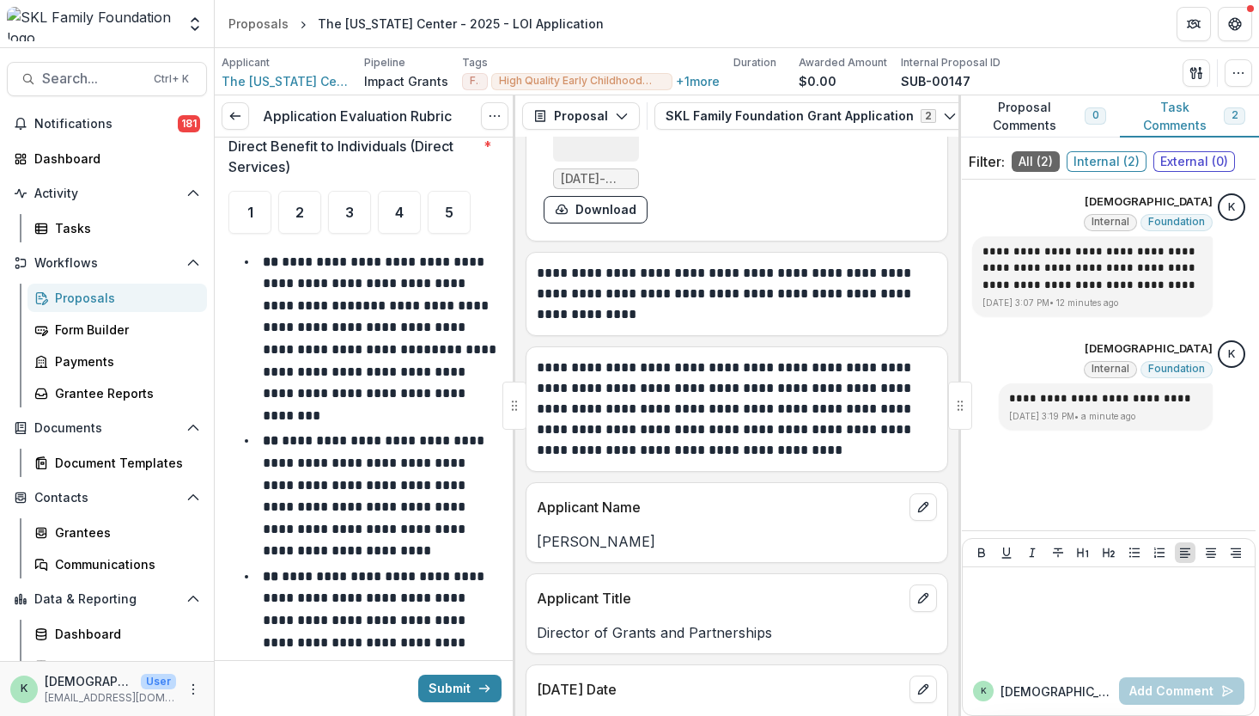
scroll to position [4805, 0]
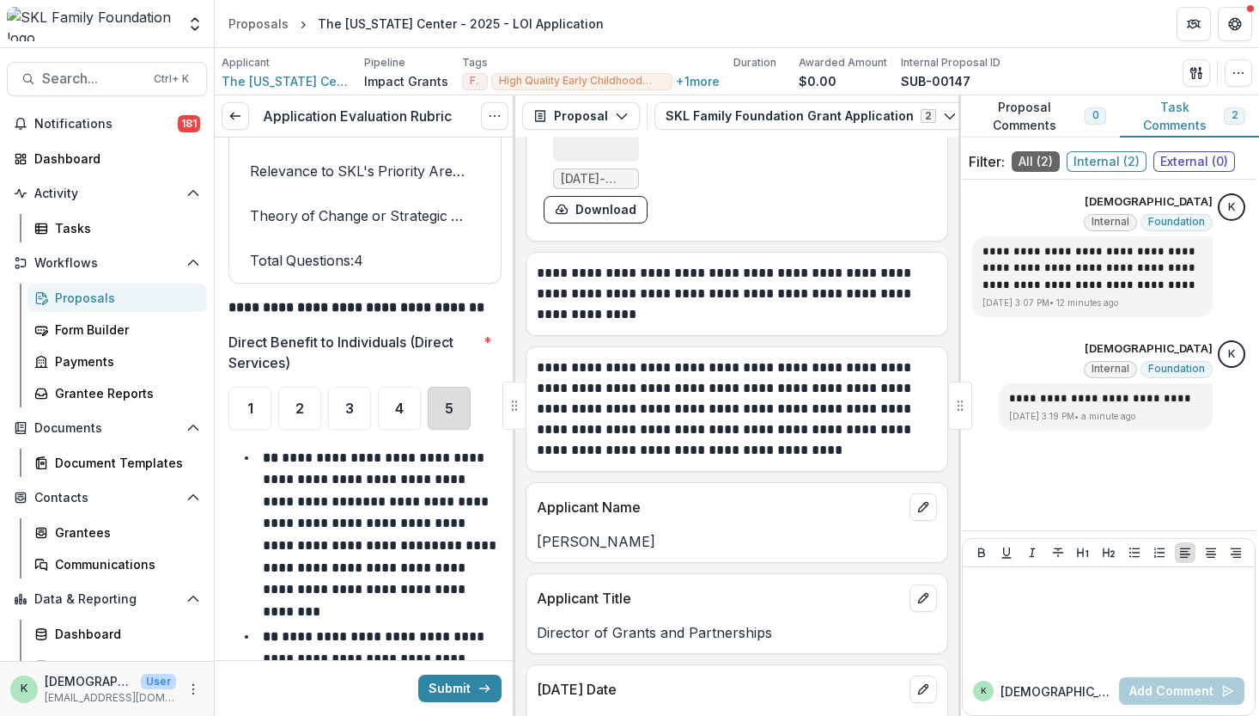
click at [467, 400] on div "5" at bounding box center [449, 408] width 43 height 43
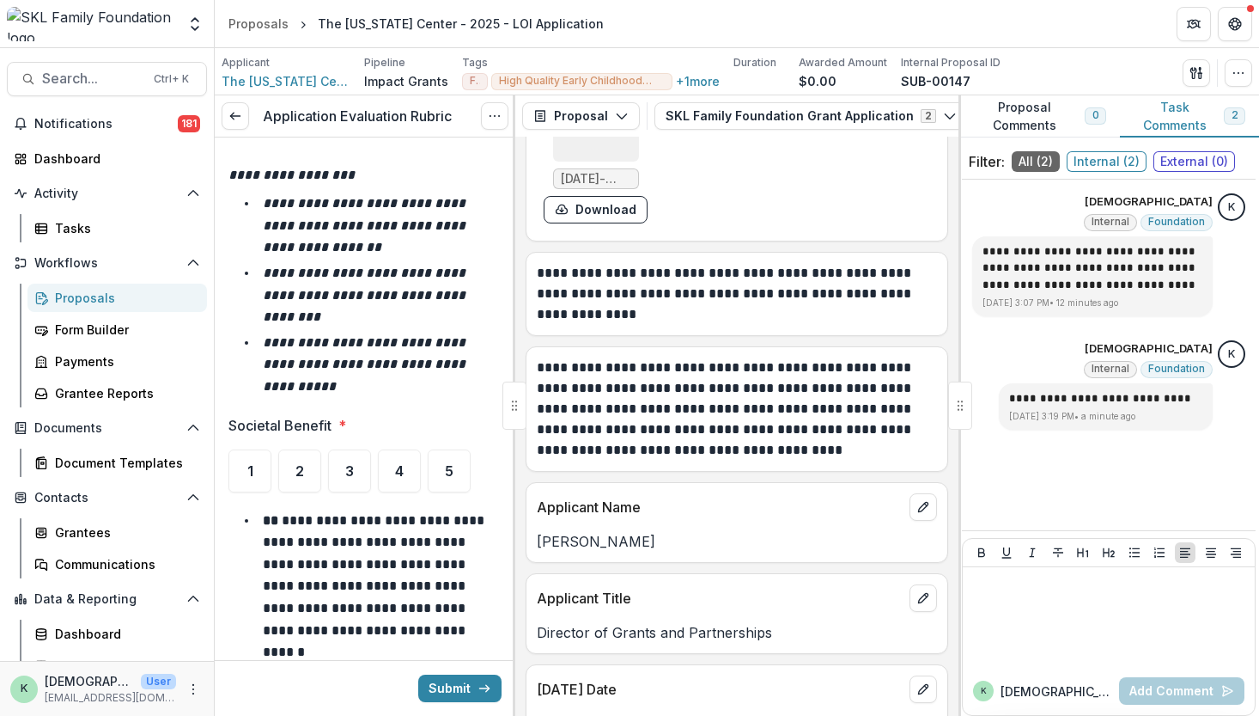
scroll to position [5748, 0]
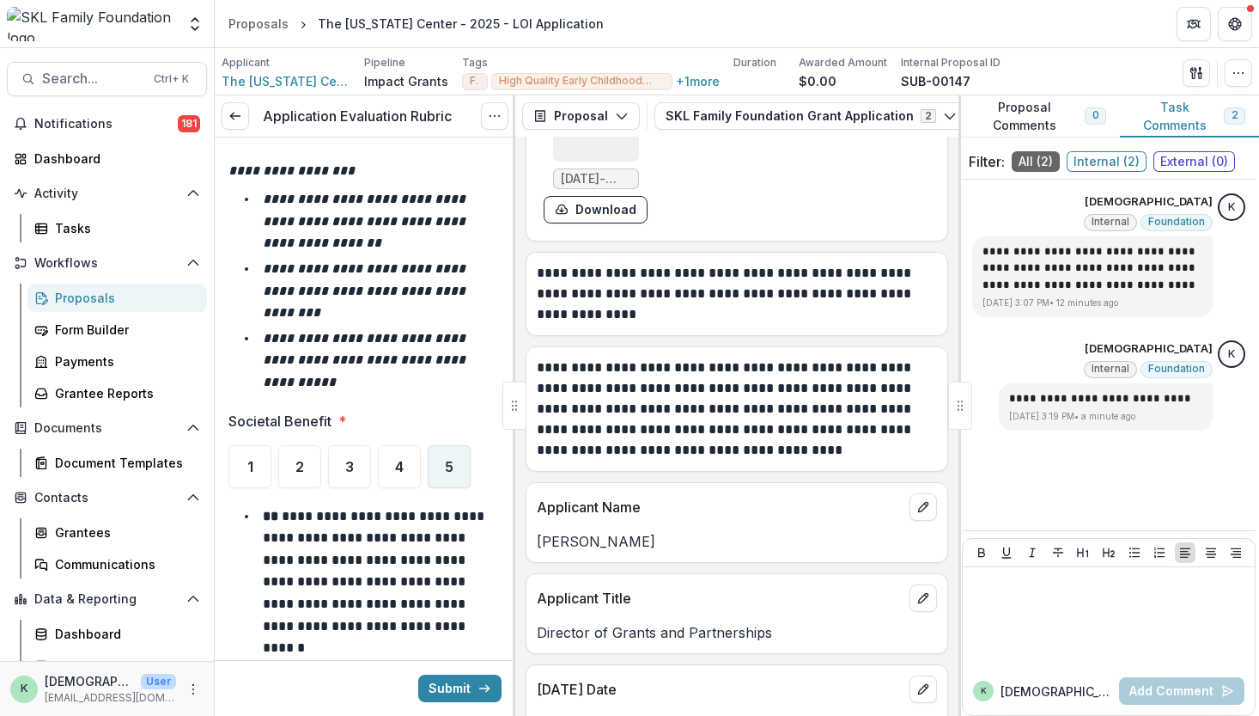
click at [450, 461] on span "5" at bounding box center [449, 467] width 9 height 14
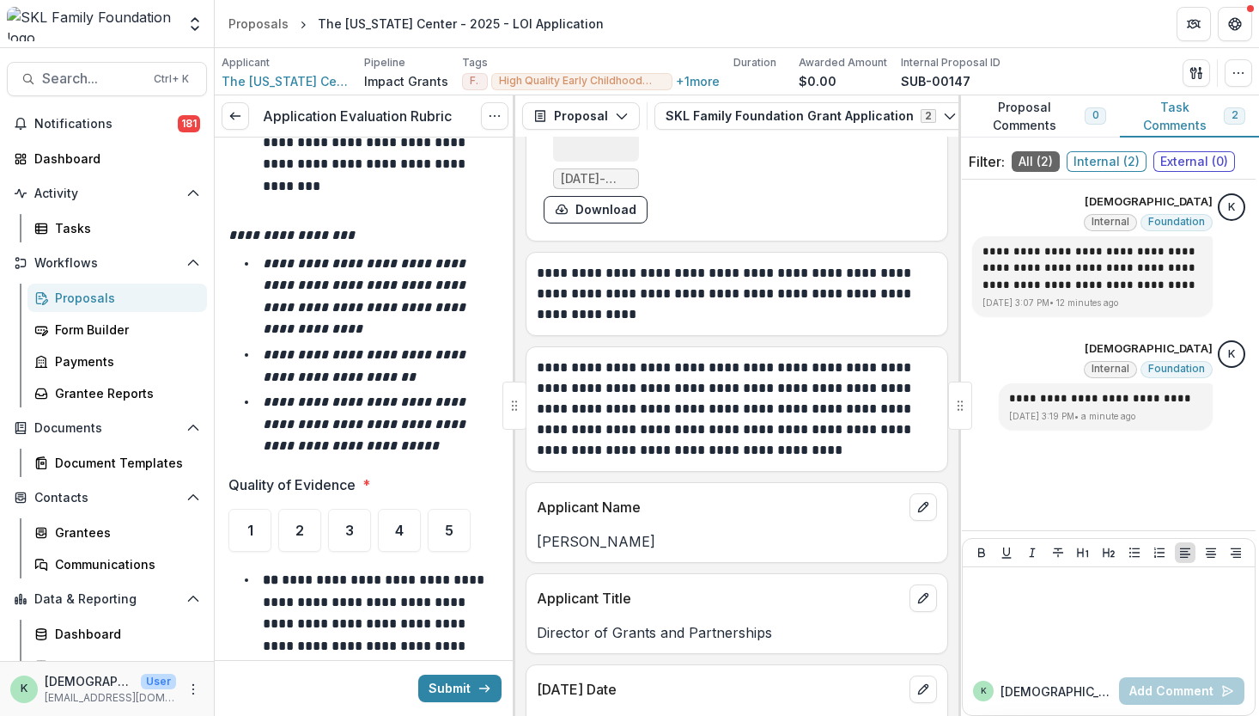
scroll to position [6663, 0]
click at [435, 508] on div "5" at bounding box center [449, 529] width 43 height 43
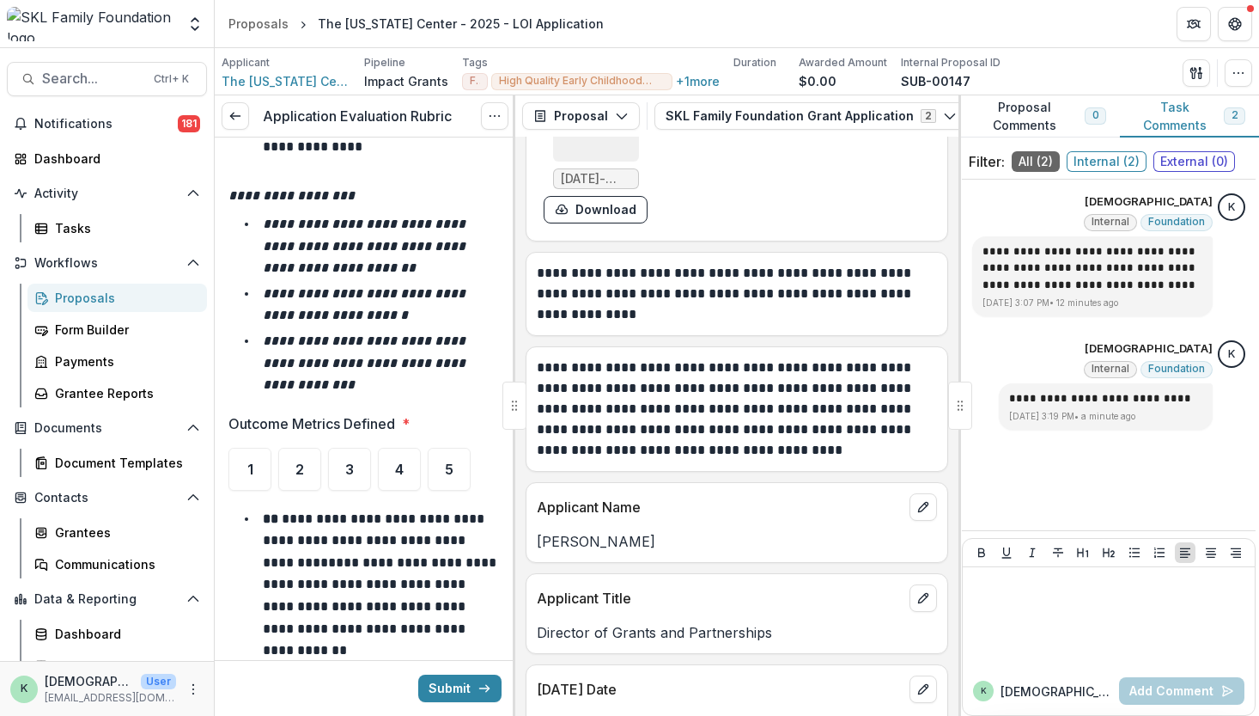
scroll to position [7690, 0]
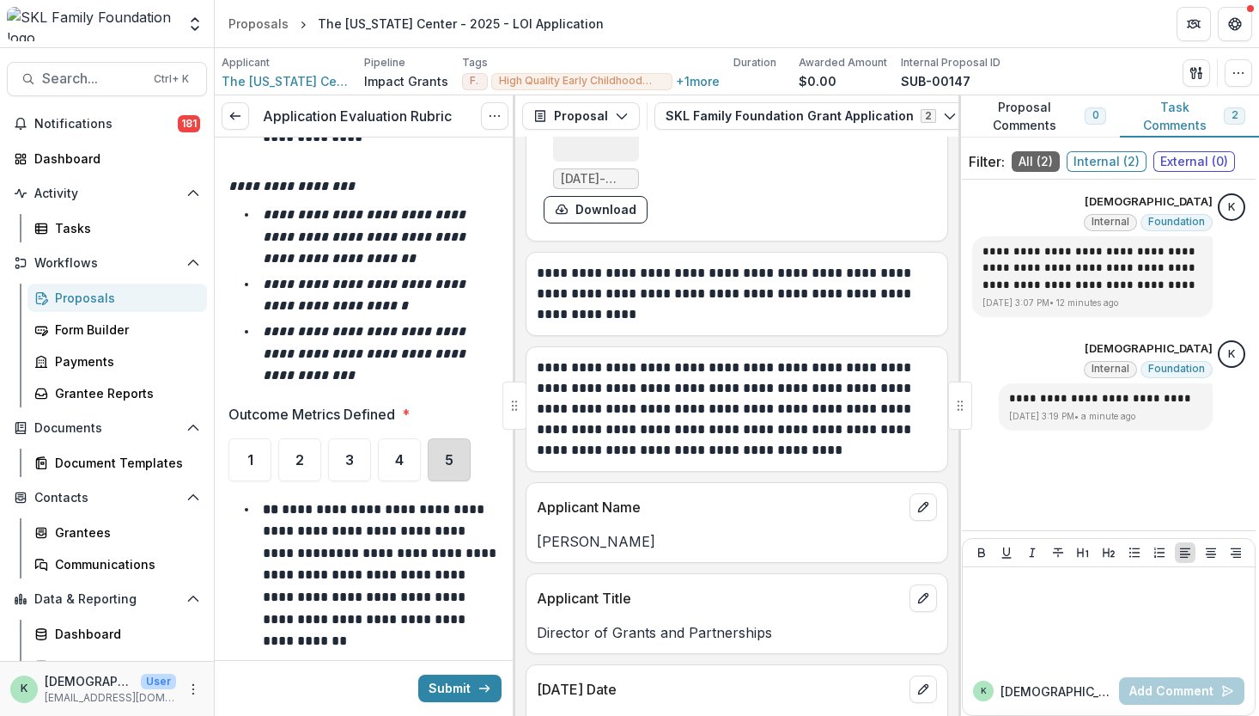
click at [450, 438] on div "5" at bounding box center [449, 459] width 43 height 43
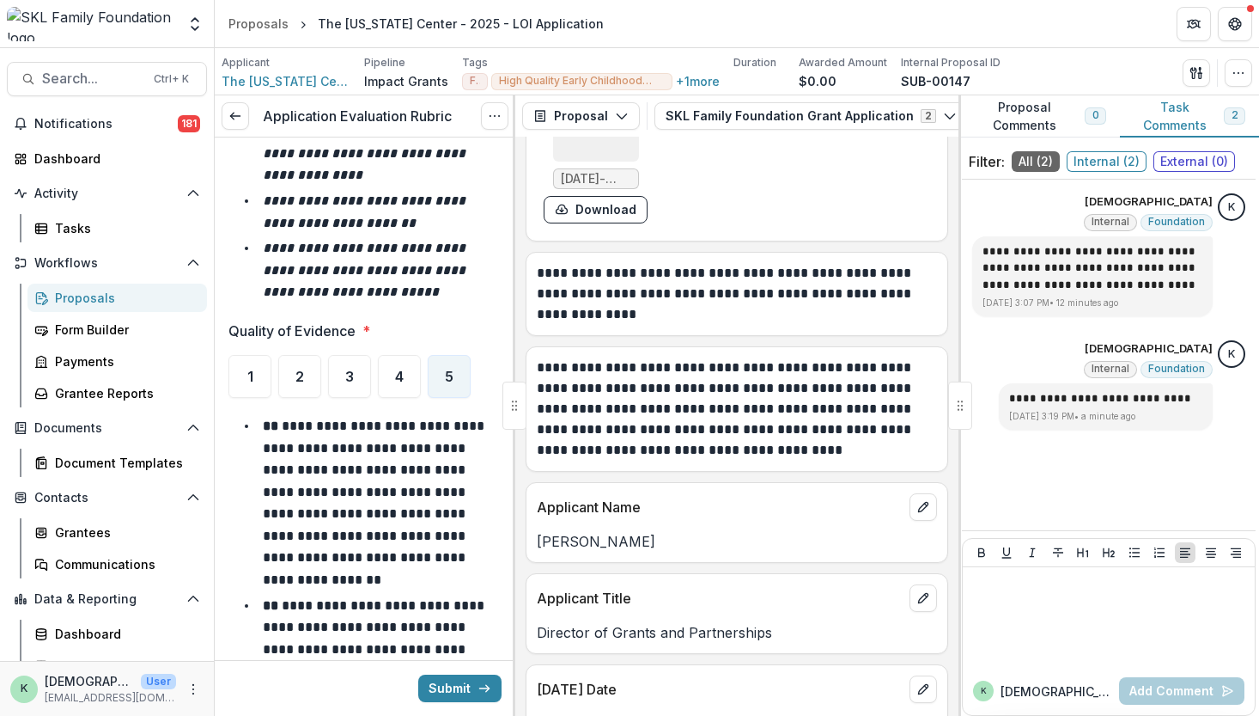
scroll to position [6813, 0]
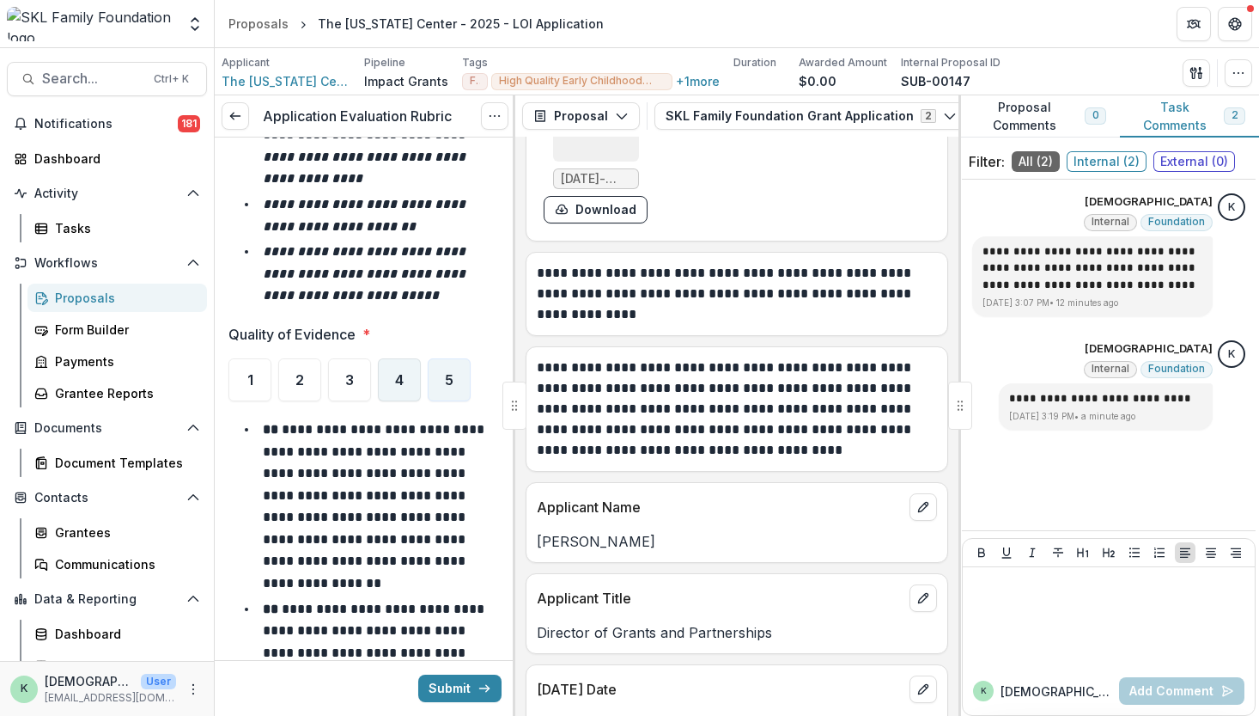
click at [399, 373] on span "4" at bounding box center [399, 380] width 9 height 14
click at [1029, 597] on div at bounding box center [1109, 617] width 278 height 86
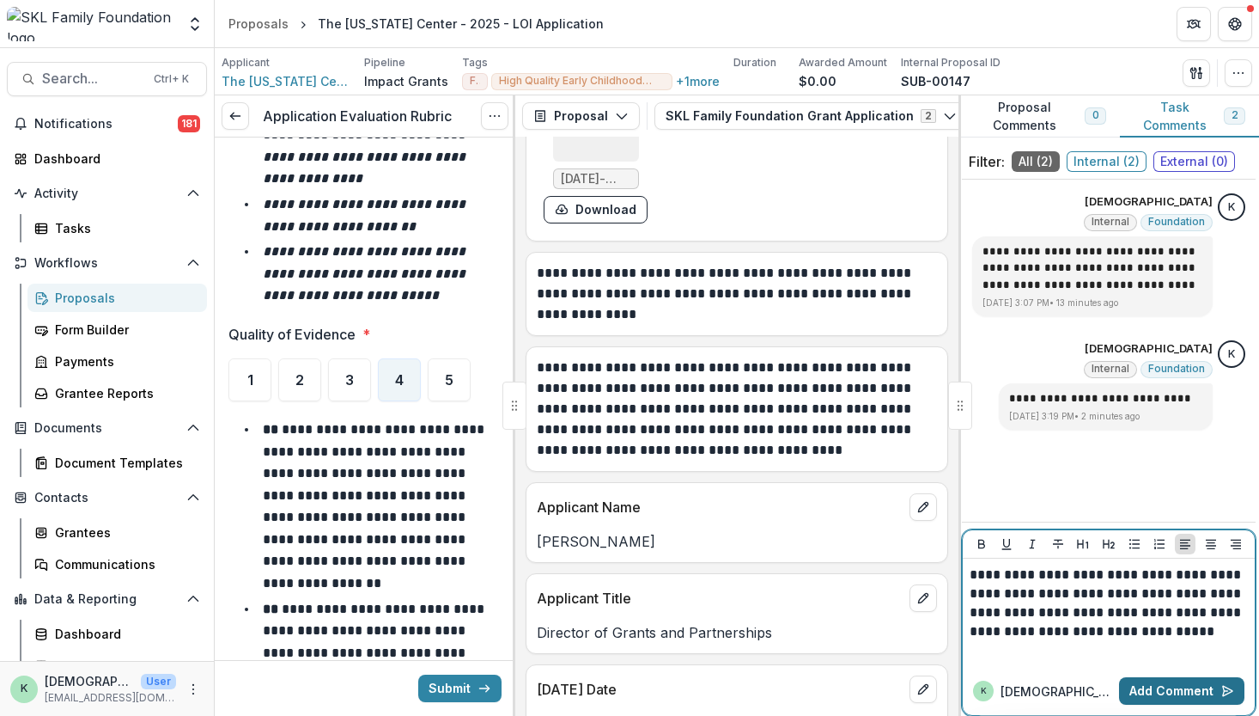
click at [1150, 698] on button "Add Comment" at bounding box center [1181, 690] width 125 height 27
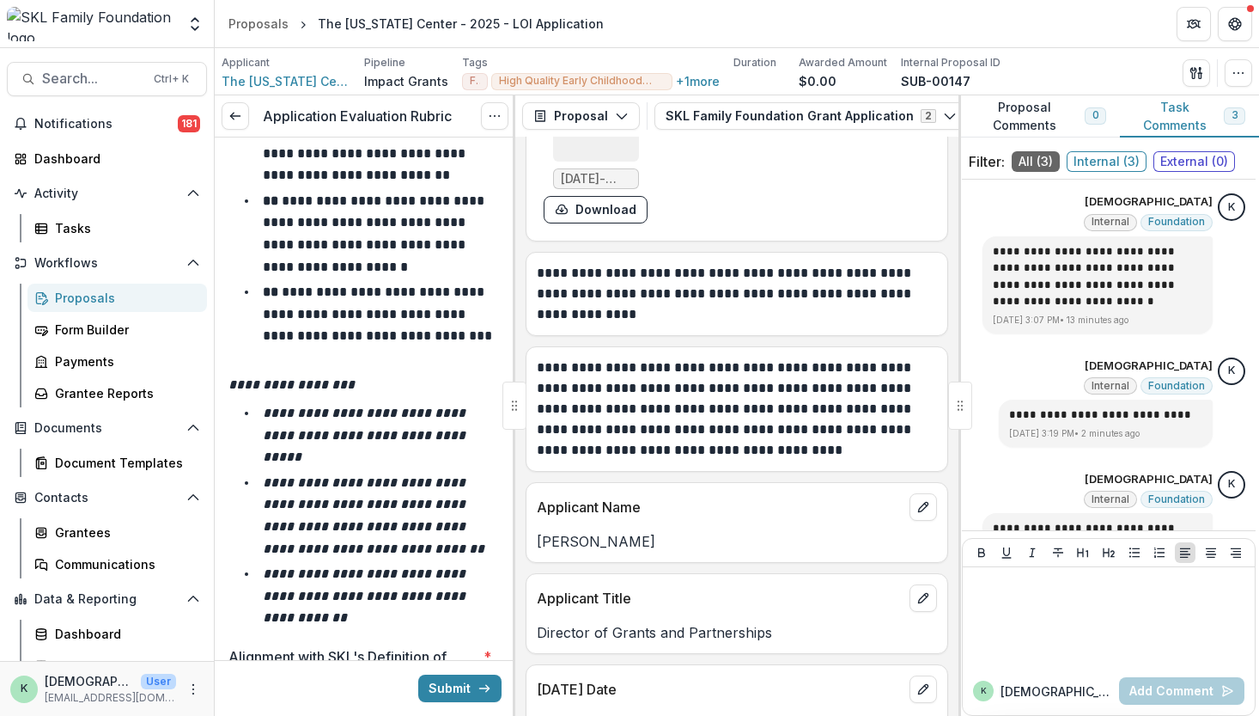
scroll to position [8543, 0]
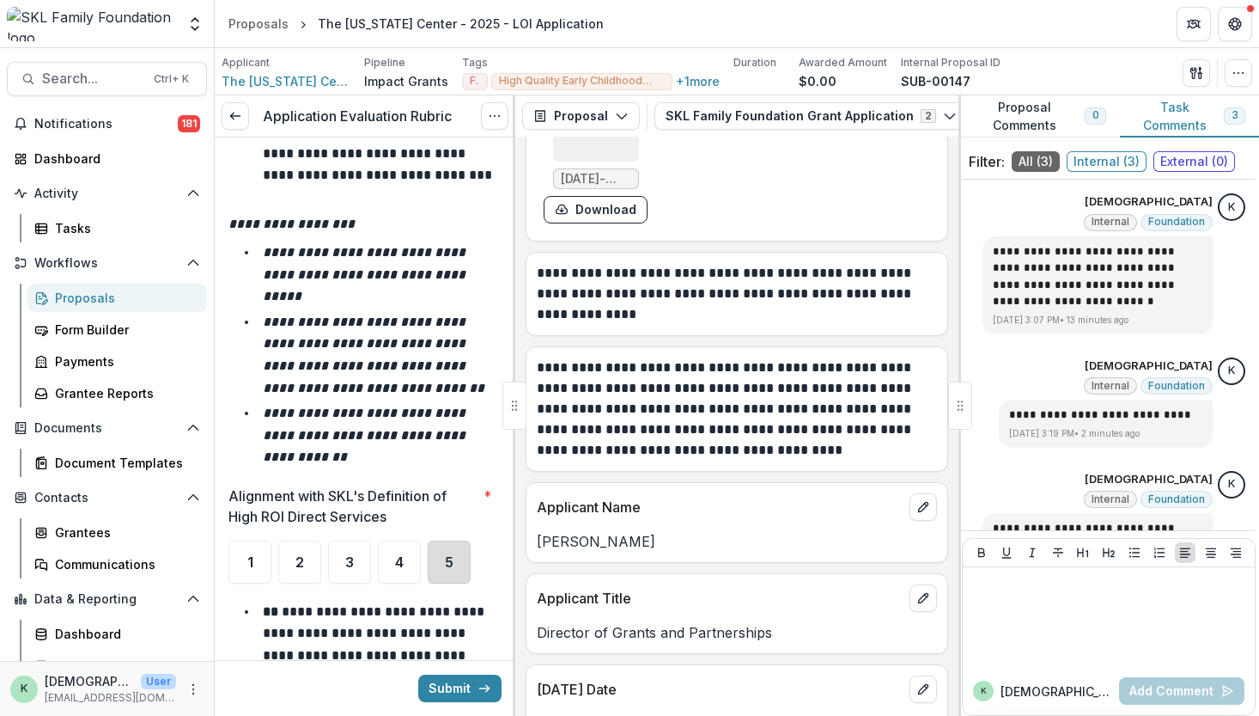
click at [436, 540] on div "5" at bounding box center [449, 561] width 43 height 43
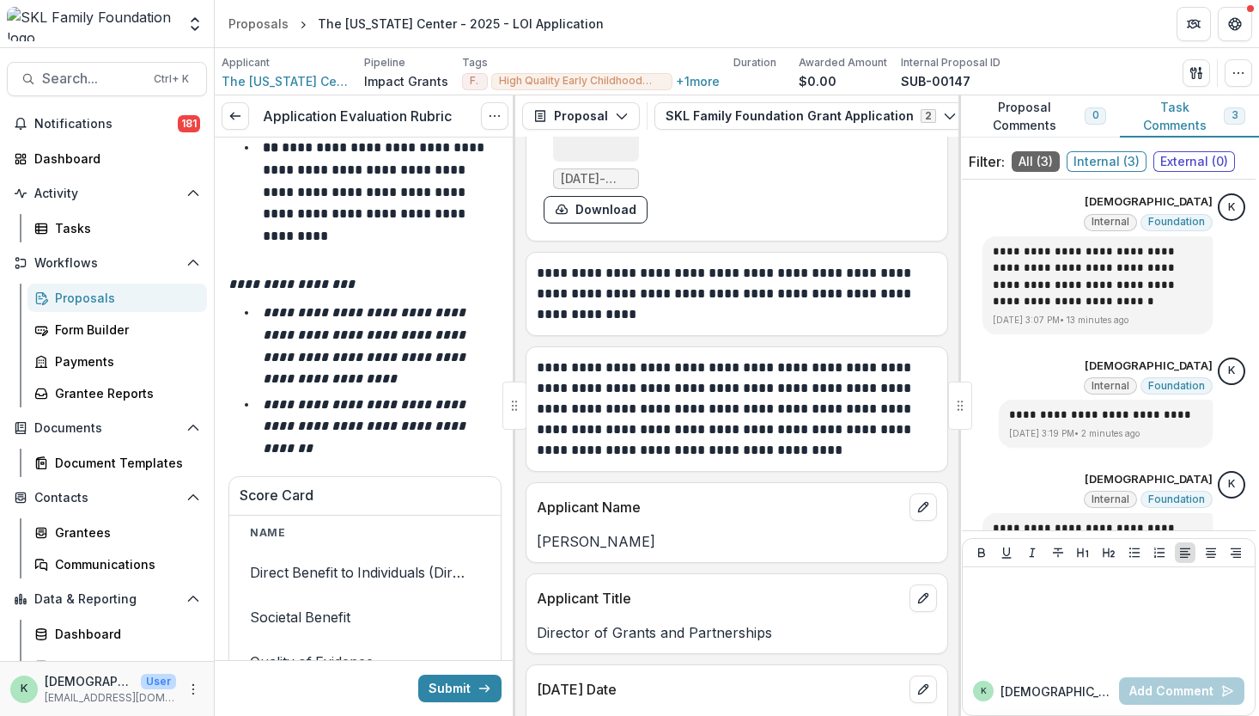
scroll to position [9831, 0]
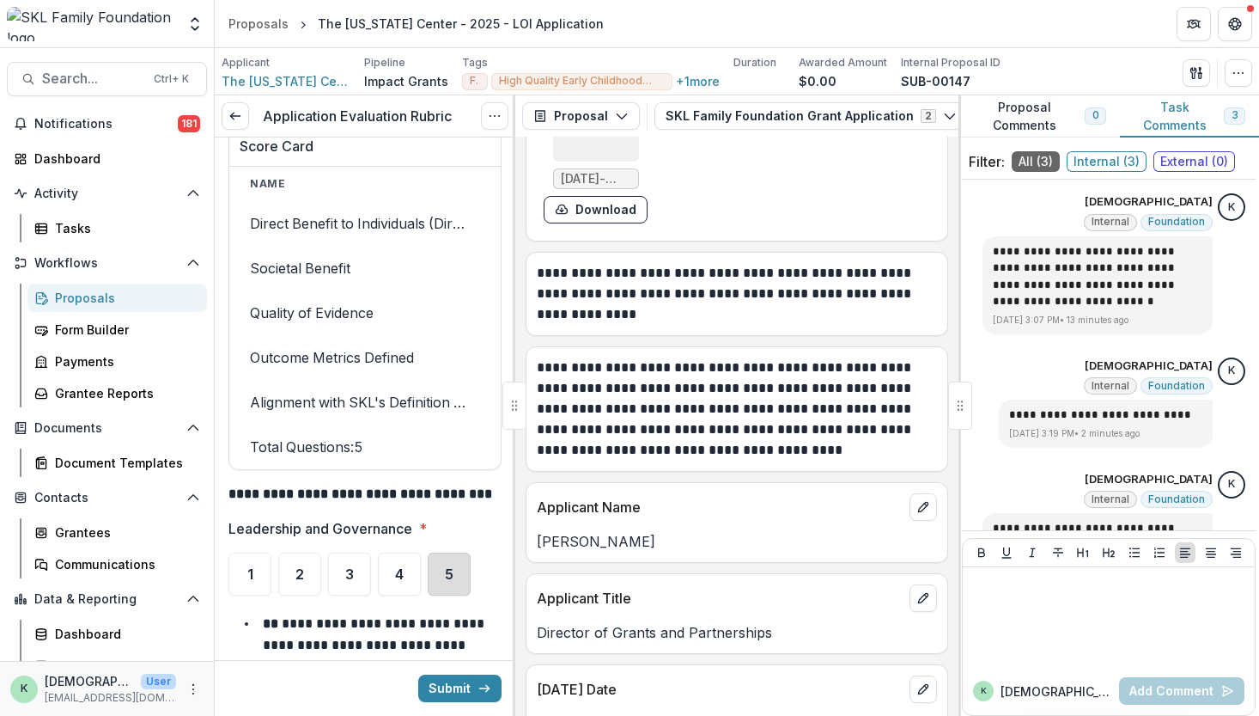
click at [437, 552] on div "5" at bounding box center [449, 573] width 43 height 43
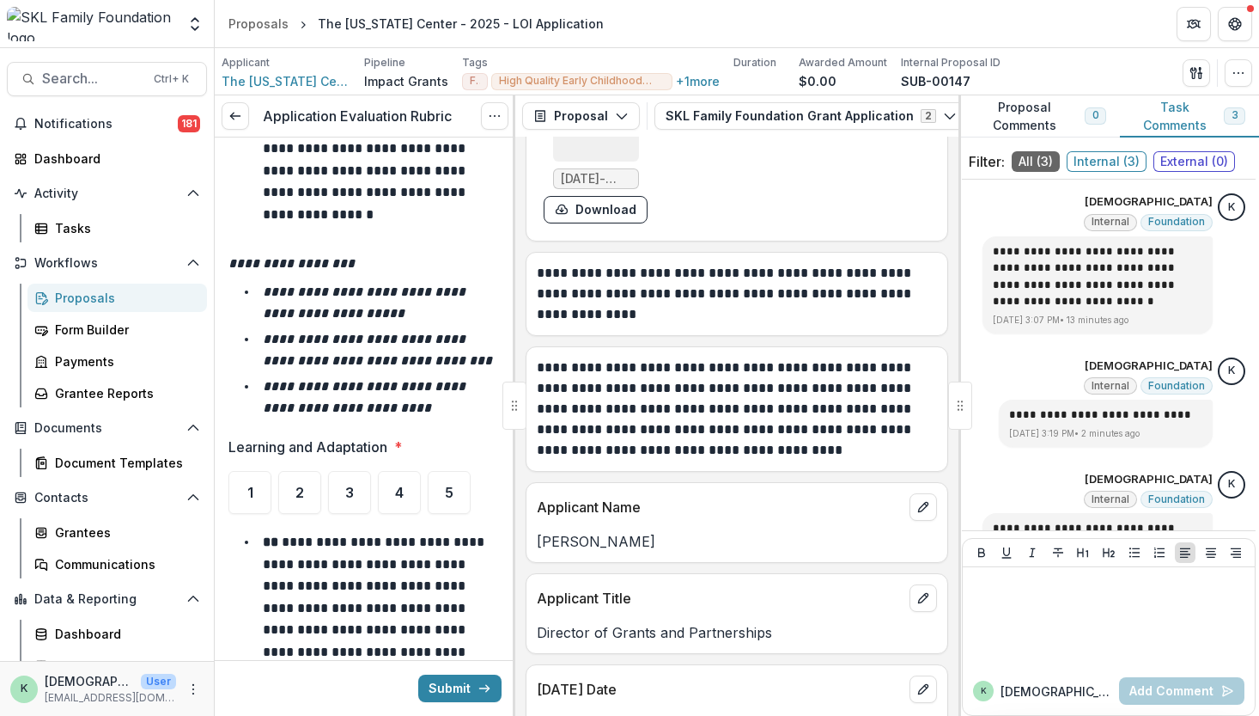
scroll to position [10796, 0]
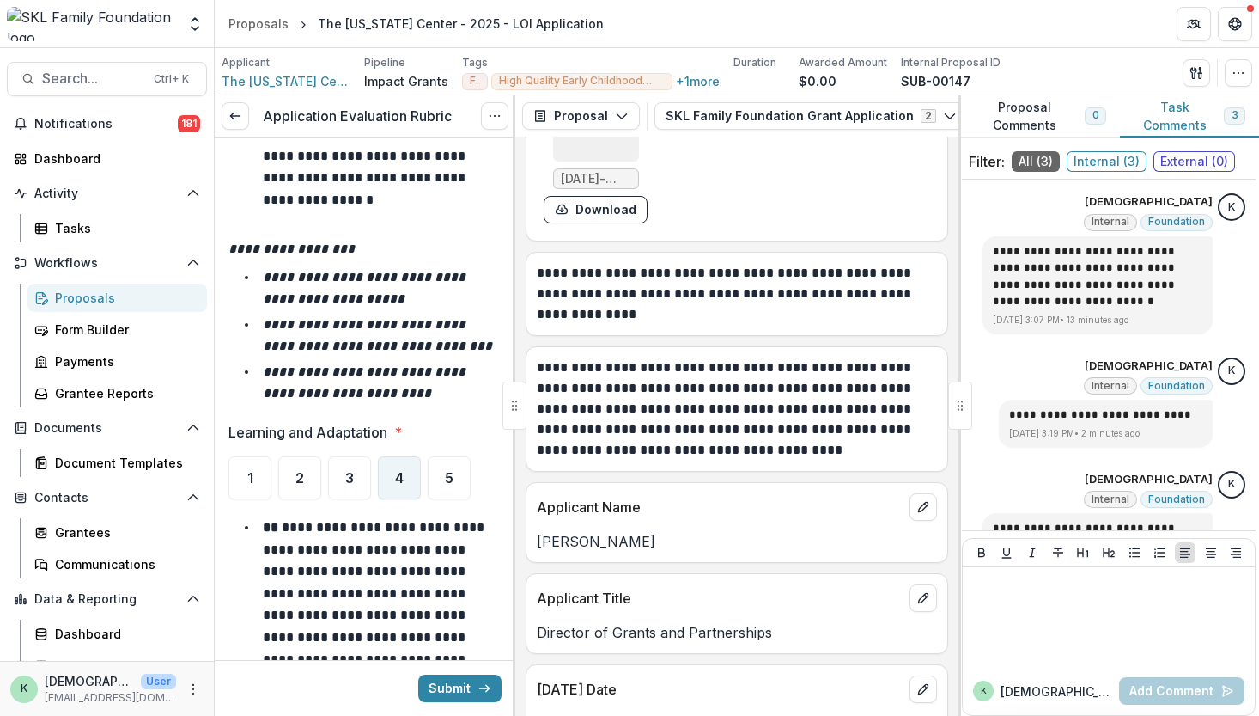
click at [404, 456] on div "4" at bounding box center [399, 477] width 43 height 43
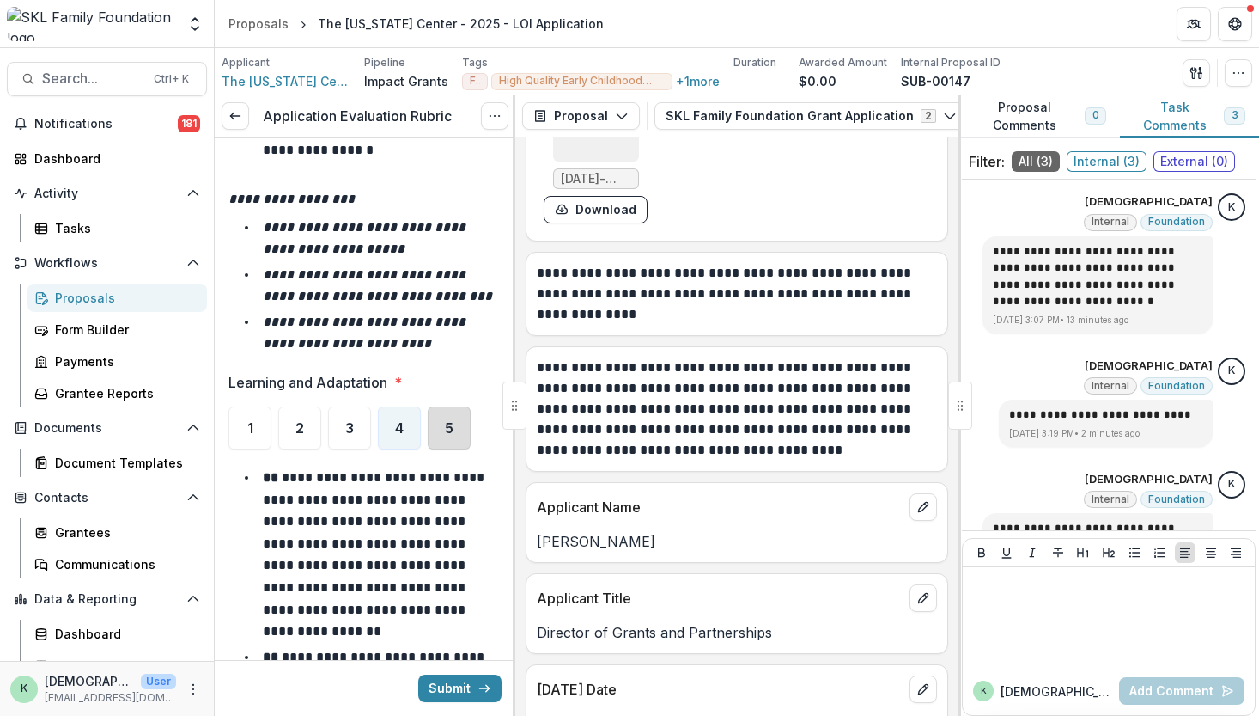
click at [454, 406] on div "5" at bounding box center [449, 427] width 43 height 43
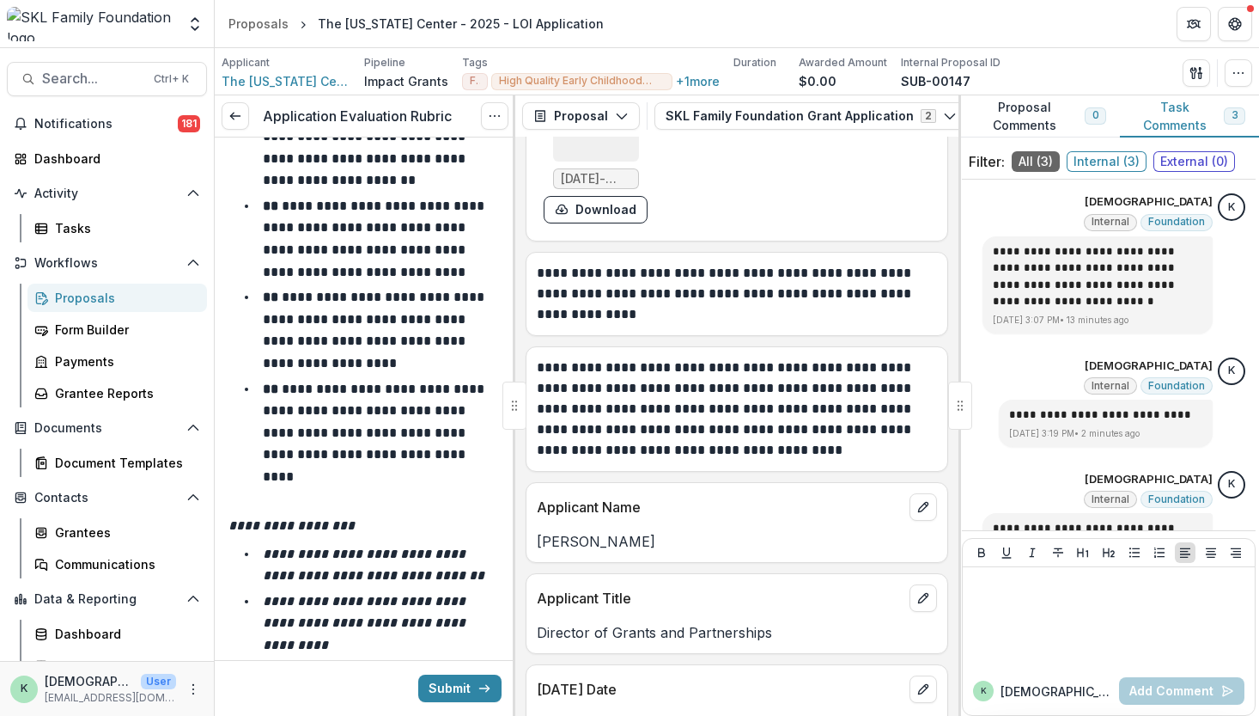
scroll to position [11744, 0]
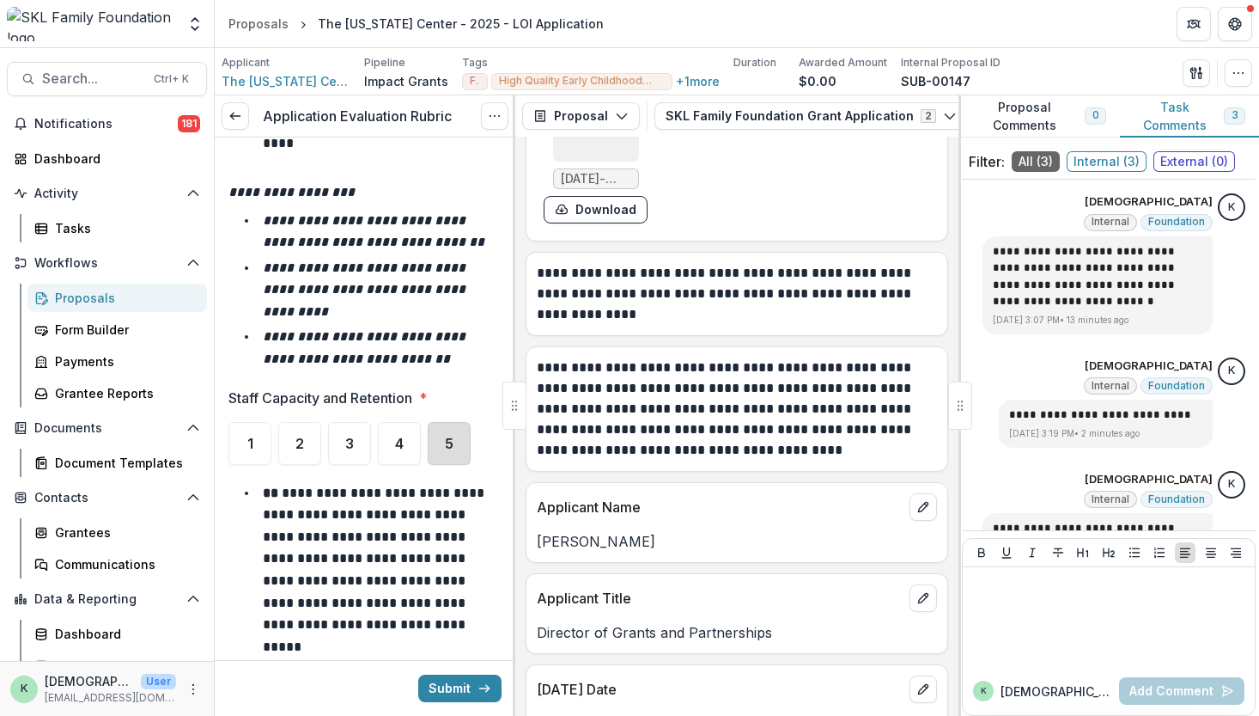
click at [450, 422] on div "5" at bounding box center [449, 443] width 43 height 43
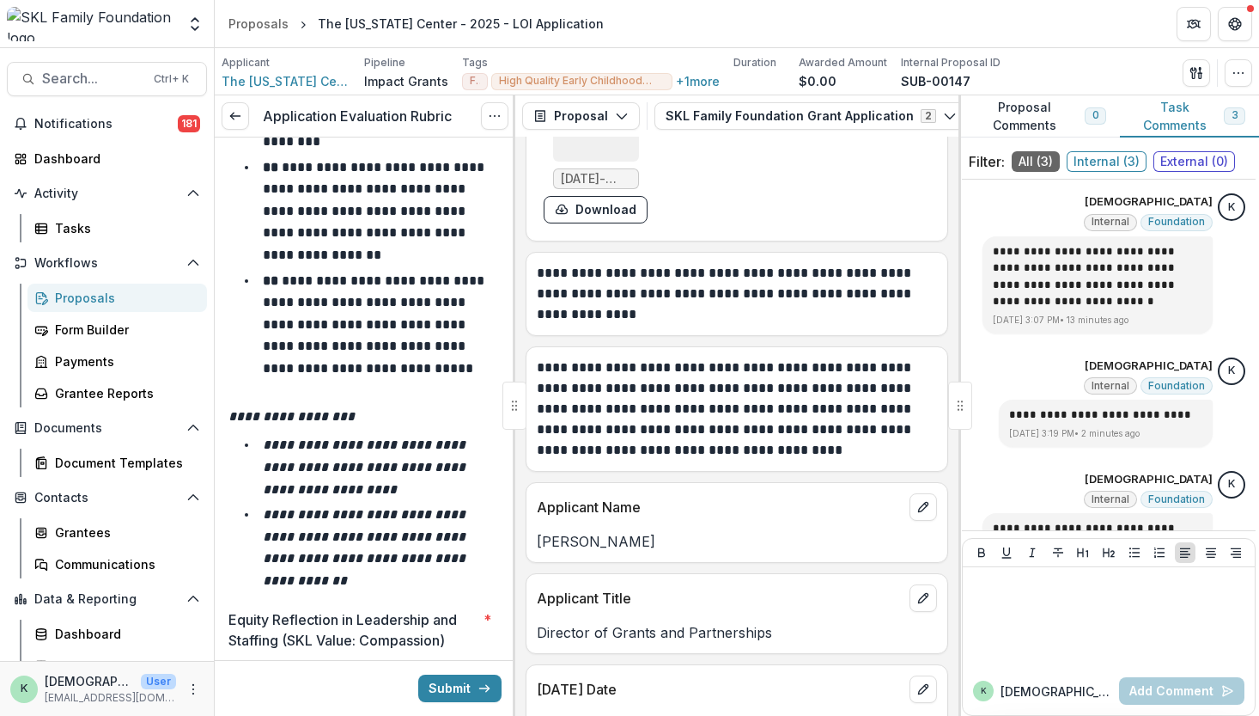
scroll to position [12537, 0]
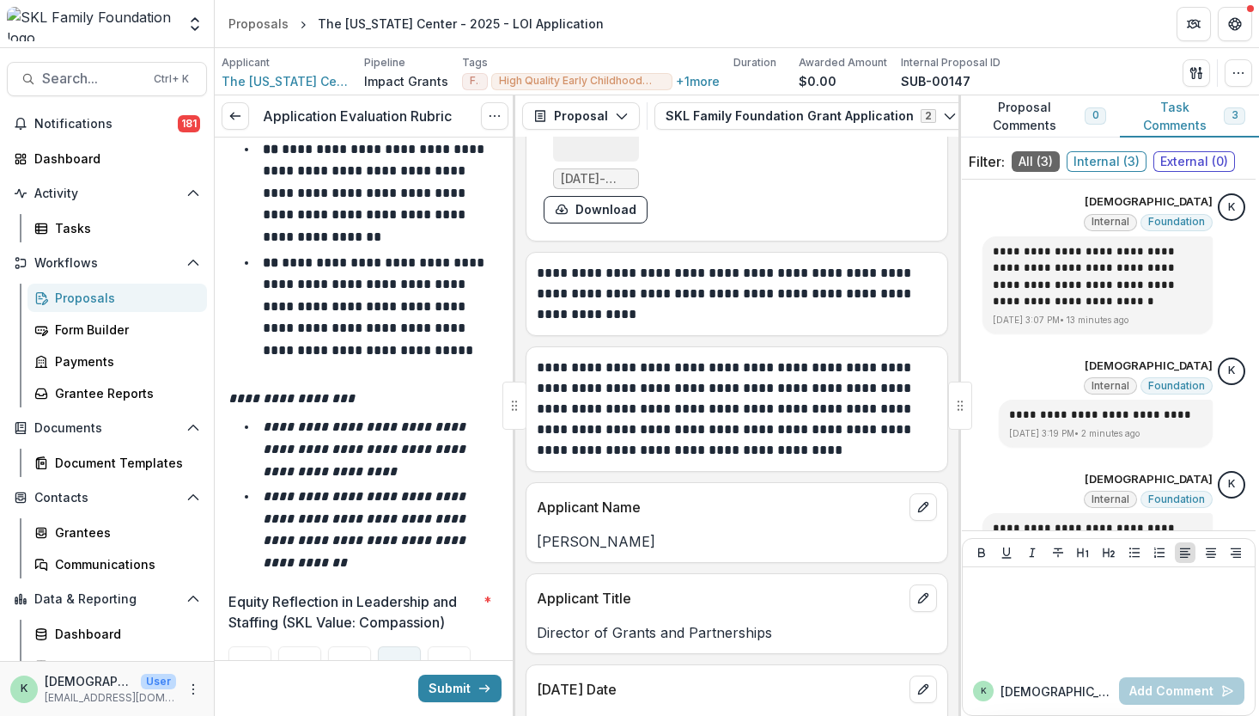
click at [421, 646] on ul "1 2 3 4 5" at bounding box center [365, 667] width 273 height 43
click at [406, 646] on div "4" at bounding box center [399, 667] width 43 height 43
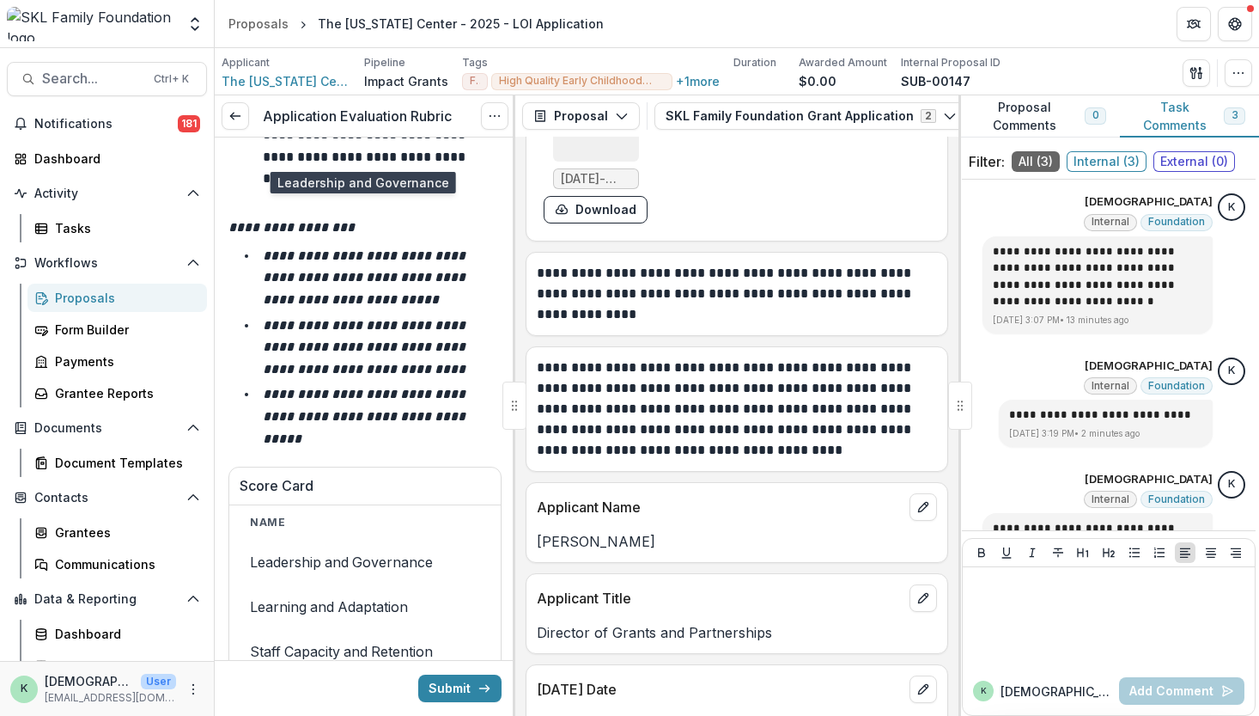
scroll to position [14040, 0]
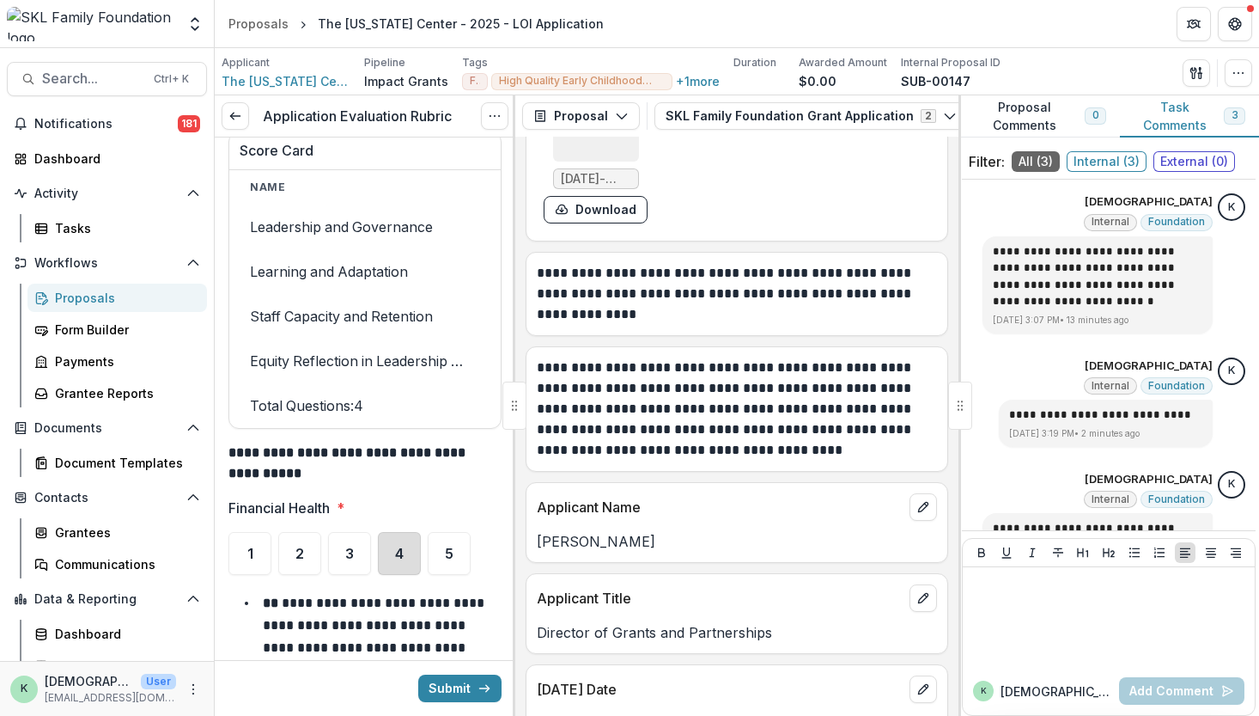
click at [412, 532] on div "4" at bounding box center [399, 553] width 43 height 43
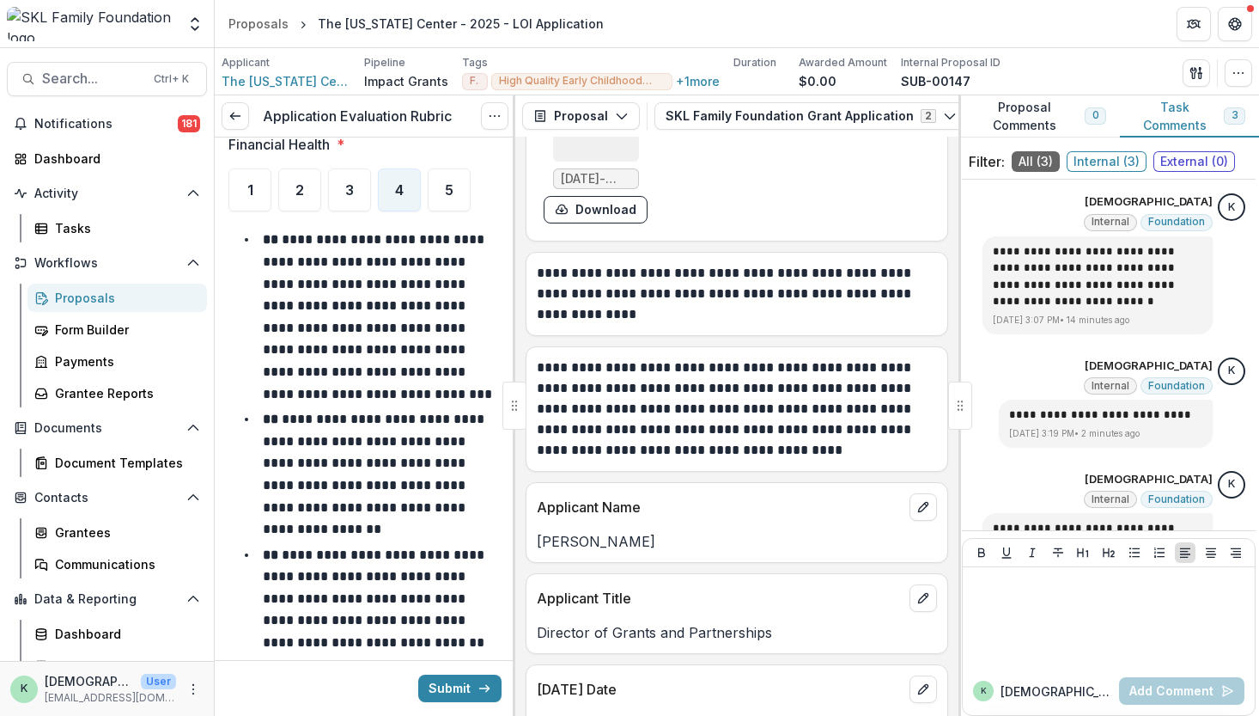
scroll to position [14772, 0]
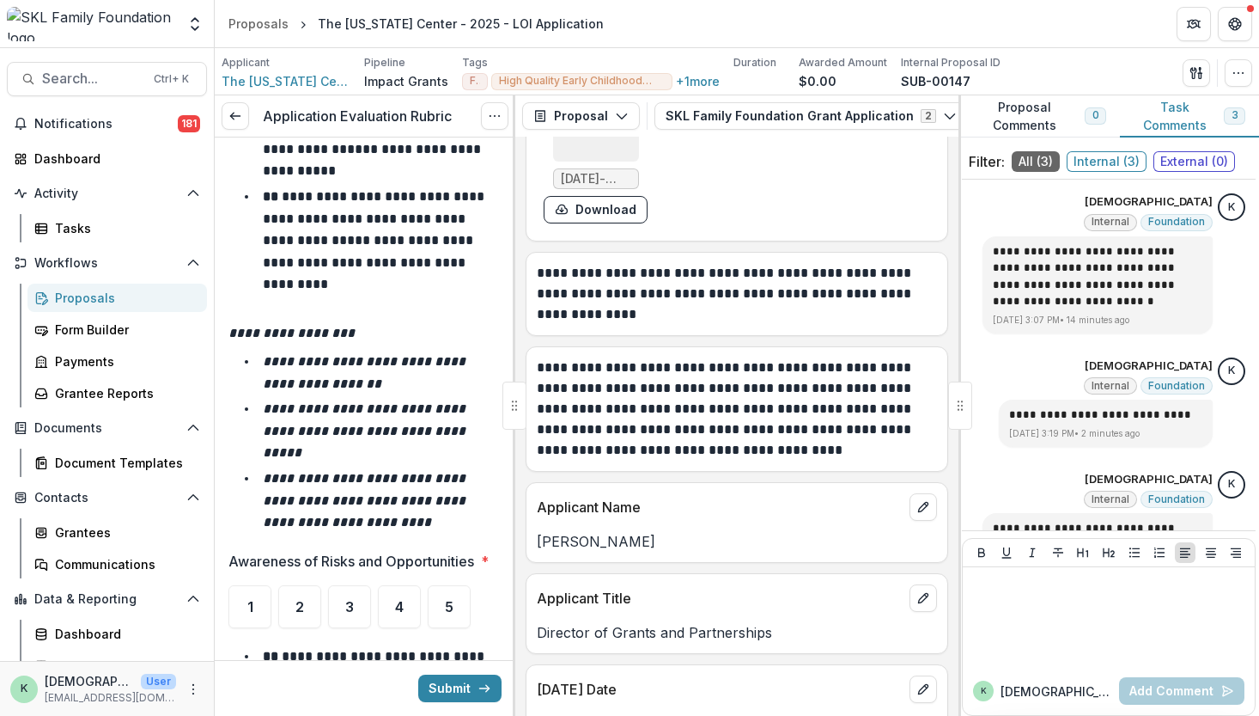
scroll to position [15855, 0]
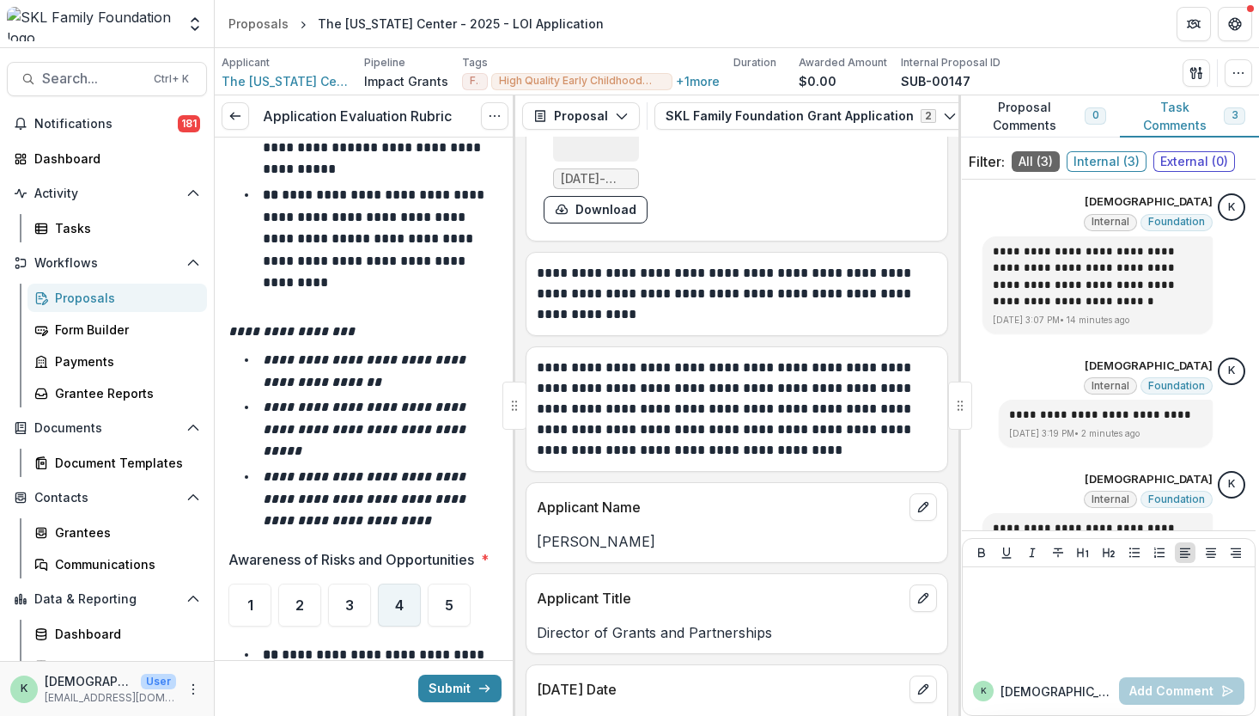
click at [400, 598] on span "4" at bounding box center [399, 605] width 9 height 14
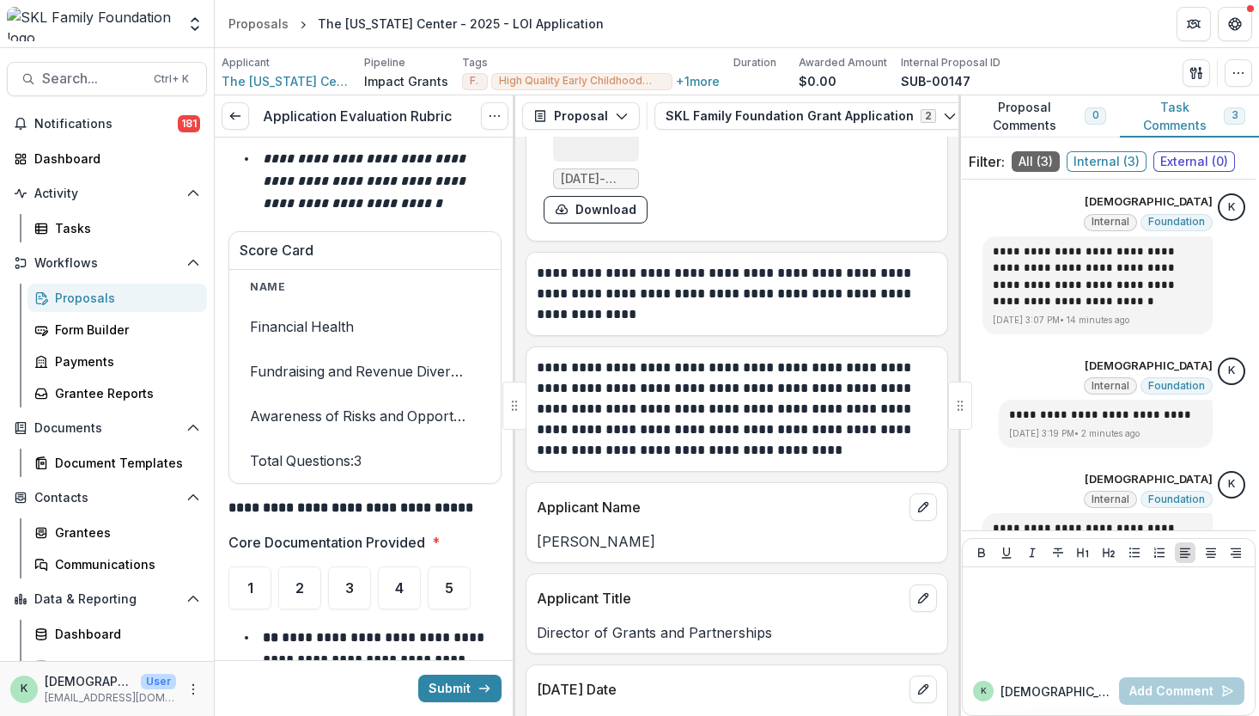
scroll to position [17289, 0]
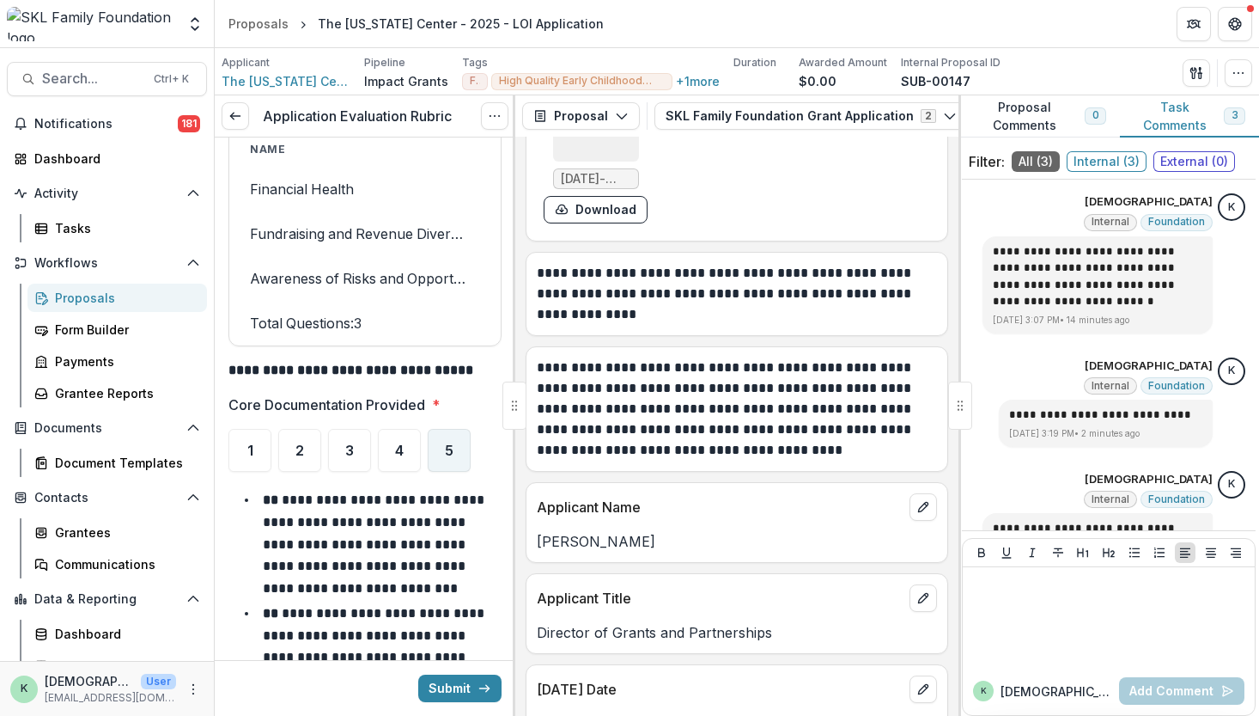
click at [455, 429] on div "5" at bounding box center [449, 450] width 43 height 43
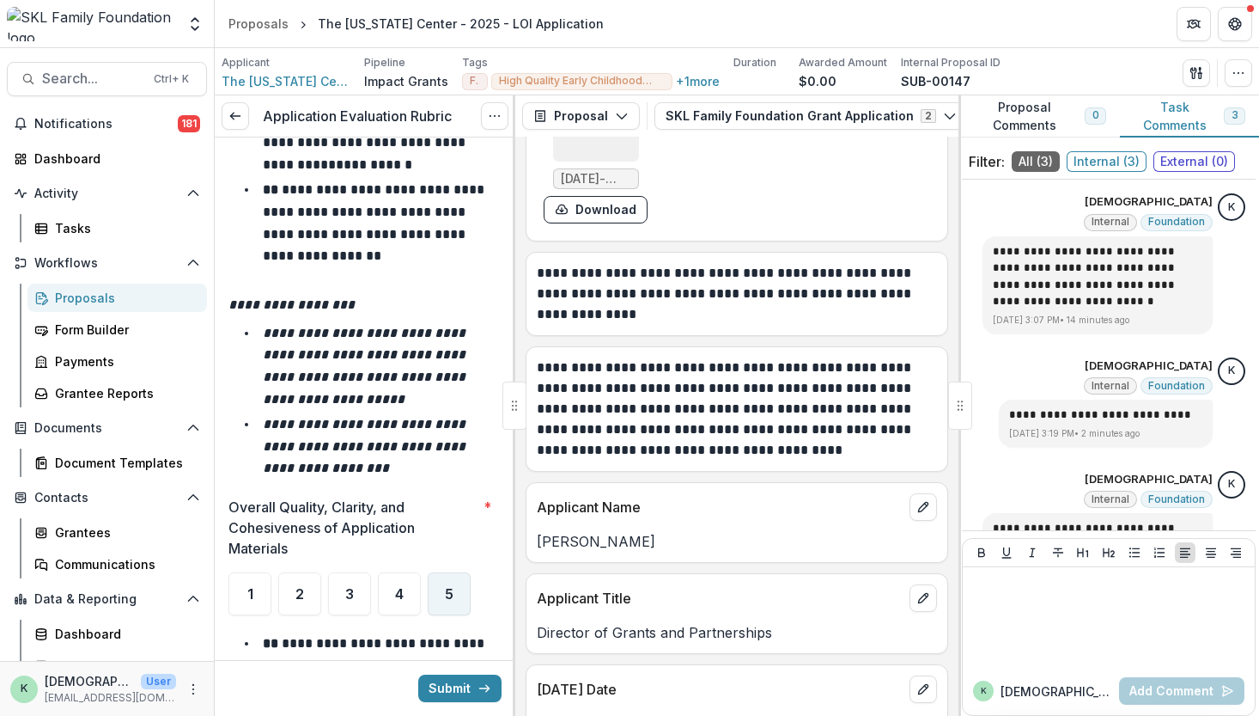
click at [451, 572] on div "5" at bounding box center [449, 593] width 43 height 43
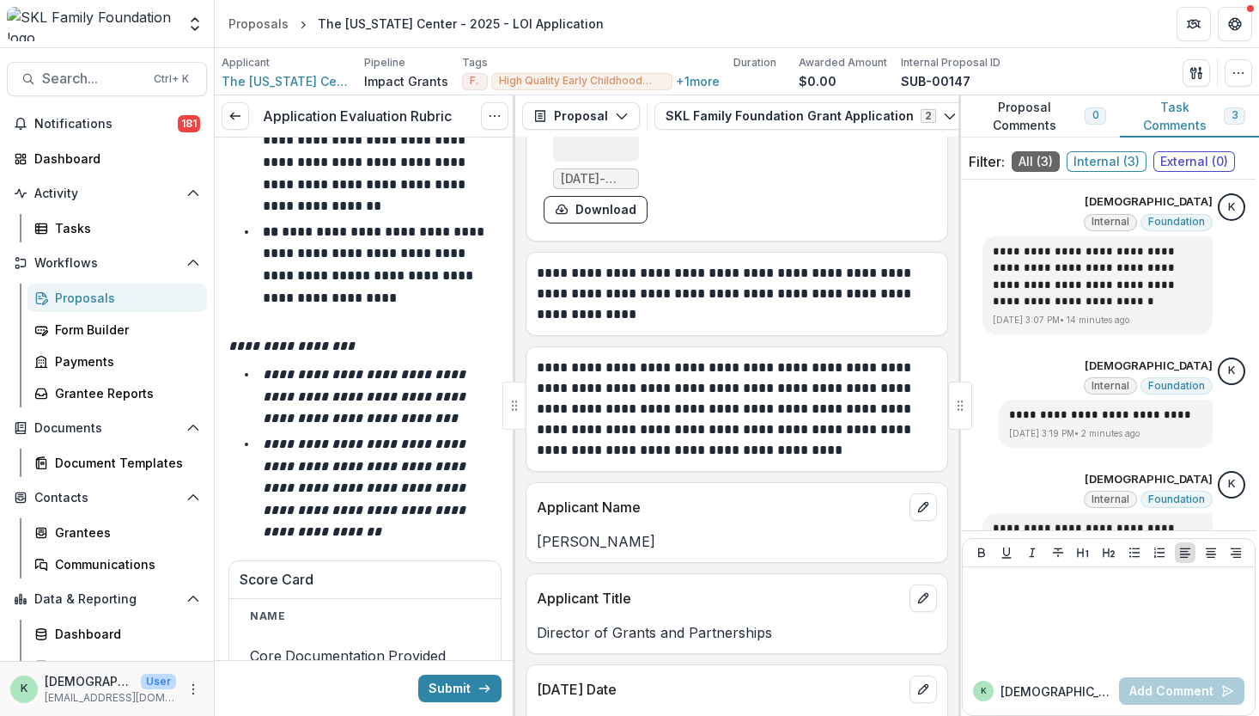
scroll to position [18859, 0]
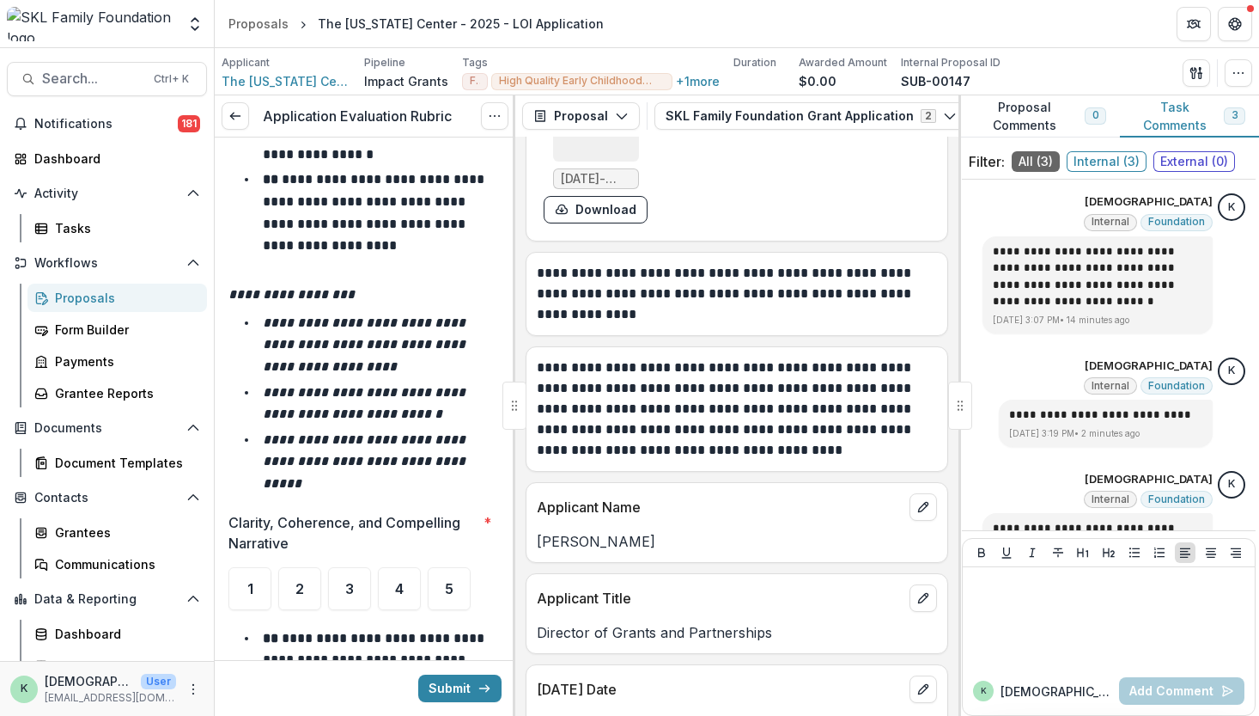
scroll to position [20080, 0]
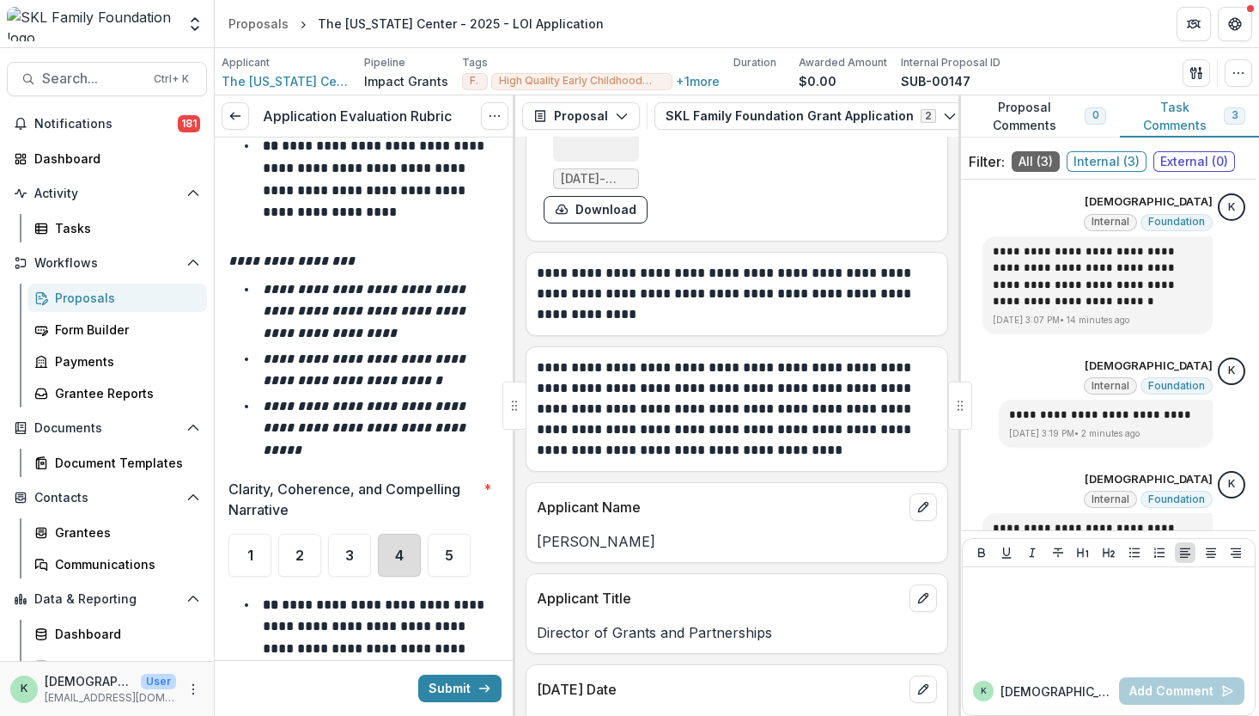
click at [392, 534] on div "4" at bounding box center [399, 555] width 43 height 43
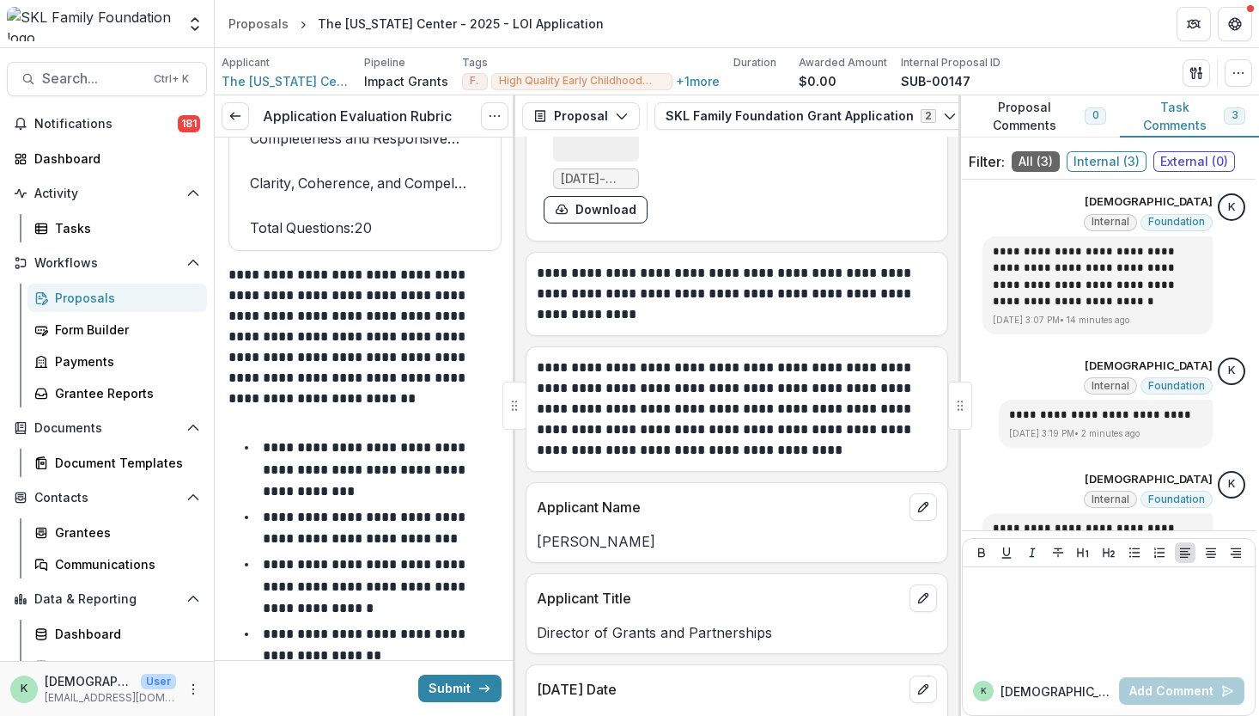
scroll to position [23094, 0]
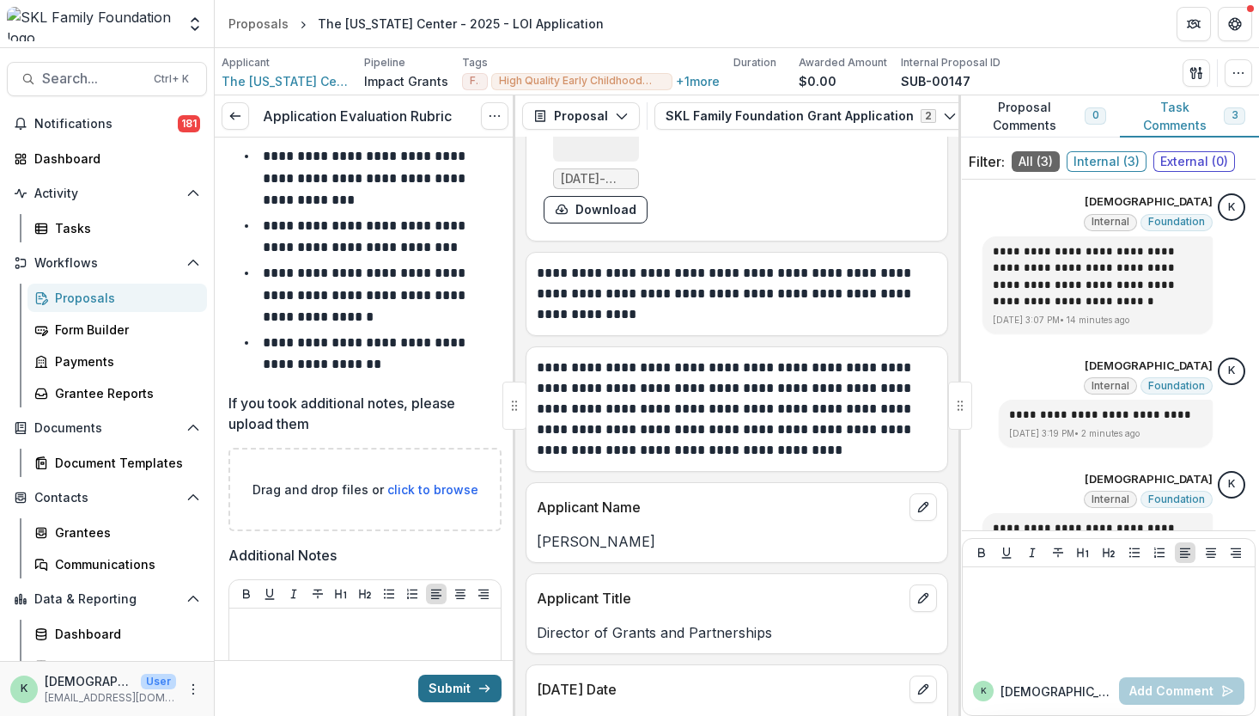
click at [455, 687] on button "Submit" at bounding box center [459, 687] width 83 height 27
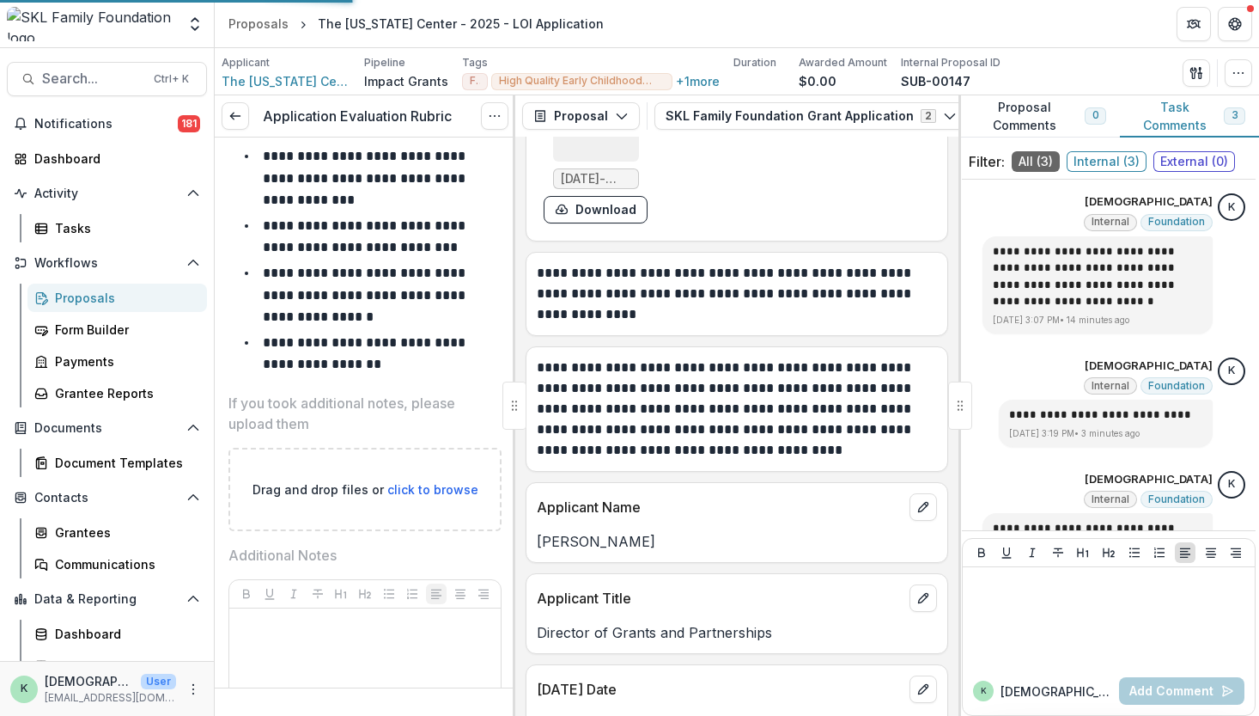
scroll to position [23066, 0]
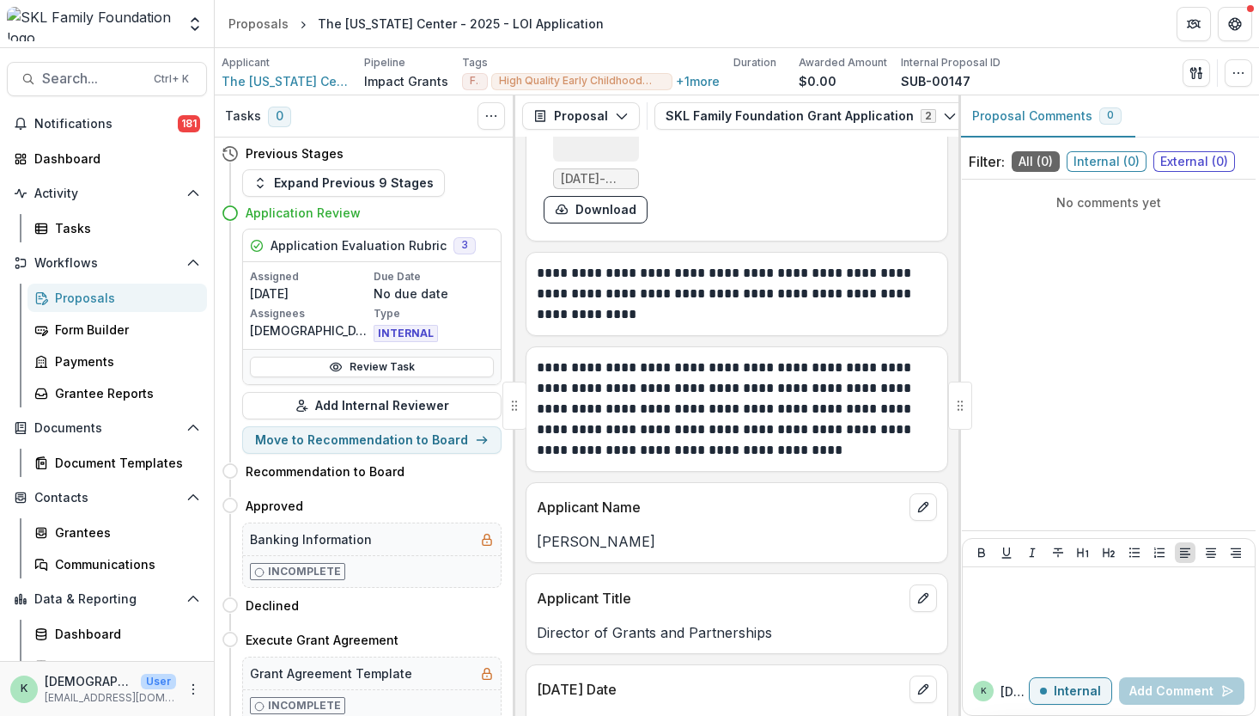
click at [87, 298] on div "Proposals" at bounding box center [124, 298] width 138 height 18
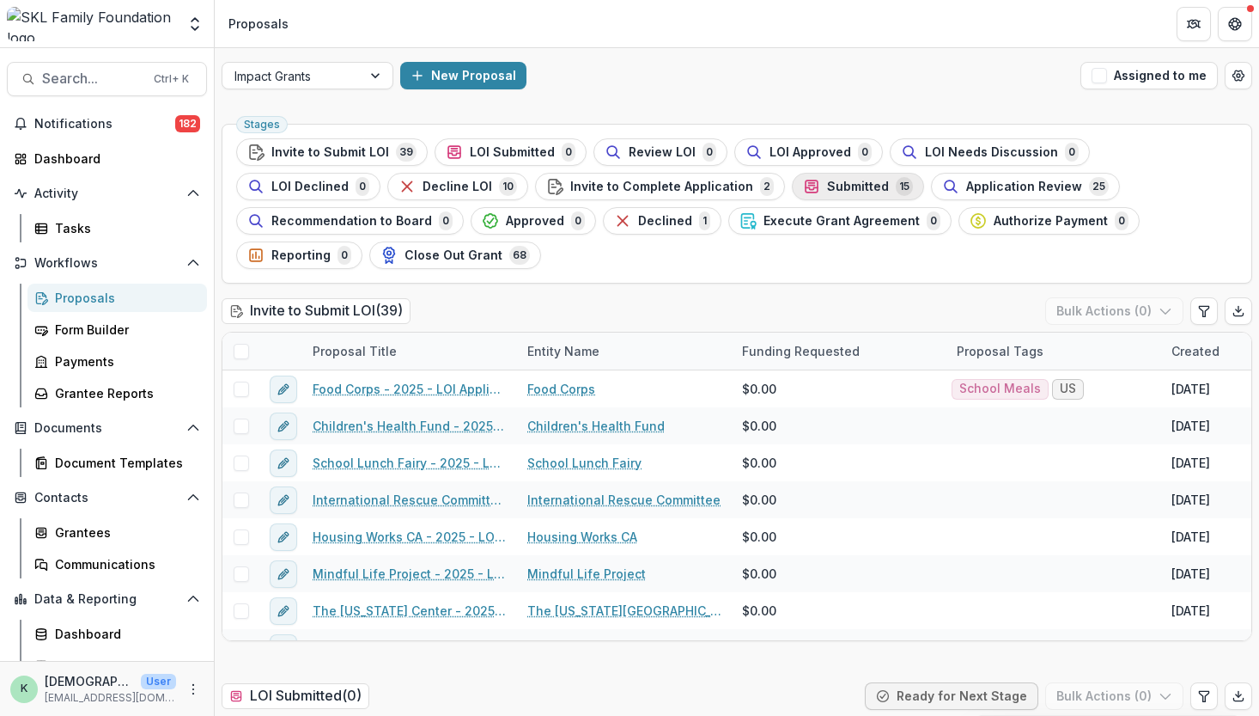
click at [827, 186] on span "Submitted" at bounding box center [858, 187] width 62 height 15
